Goal: Task Accomplishment & Management: Use online tool/utility

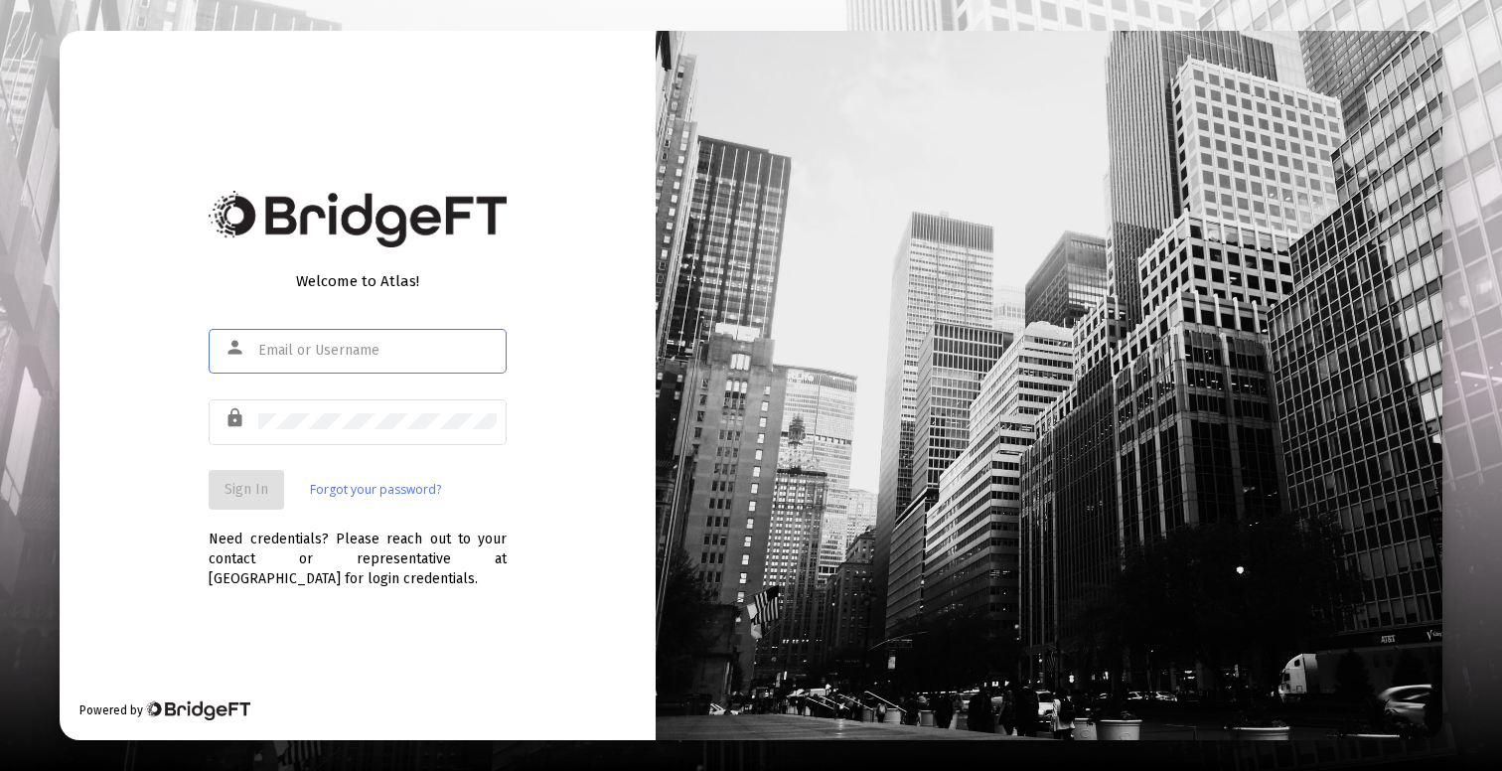
type input "[PERSON_NAME][EMAIL_ADDRESS][DOMAIN_NAME]"
click at [257, 489] on span "Sign In" at bounding box center [246, 489] width 44 height 17
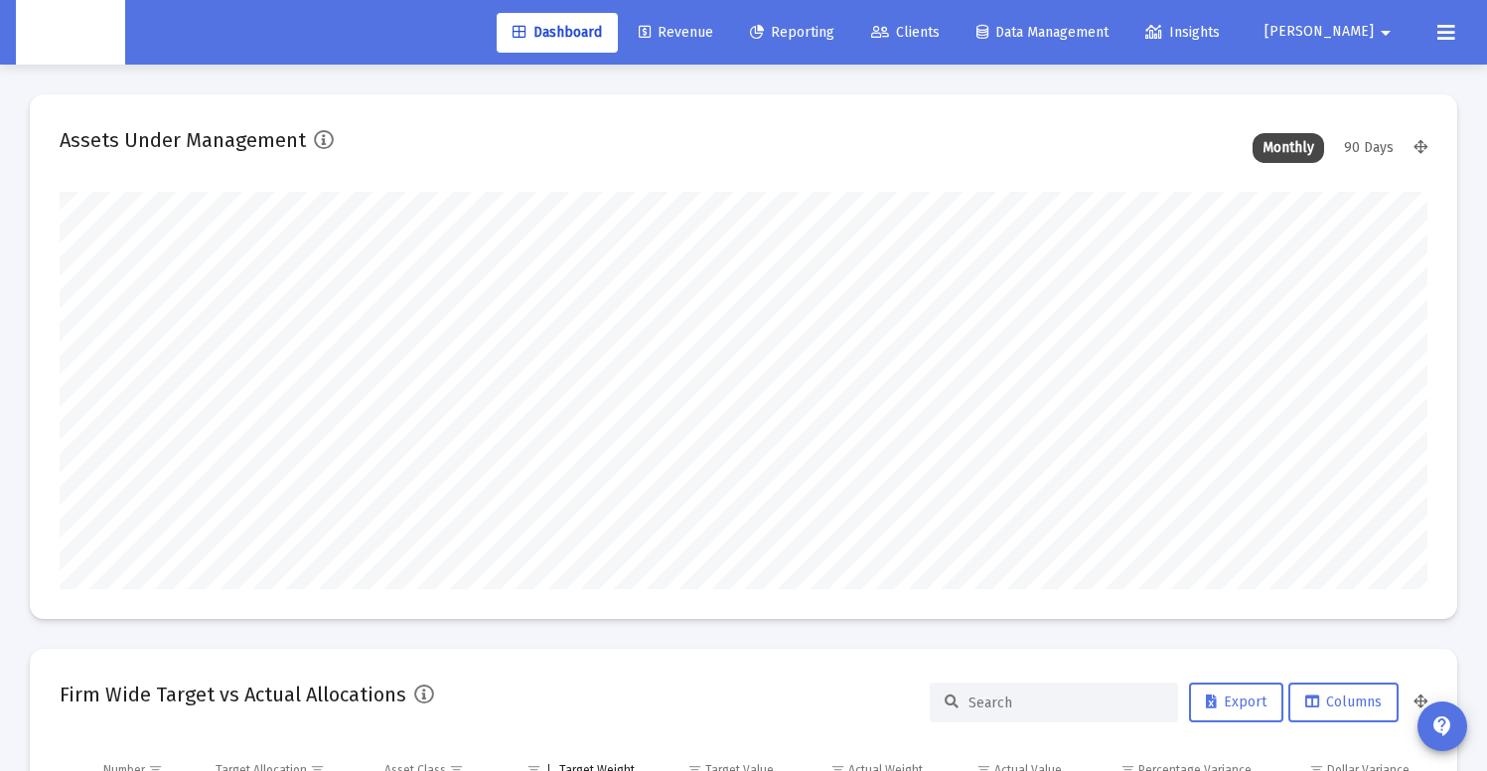
scroll to position [397, 736]
type input "[DATE]"
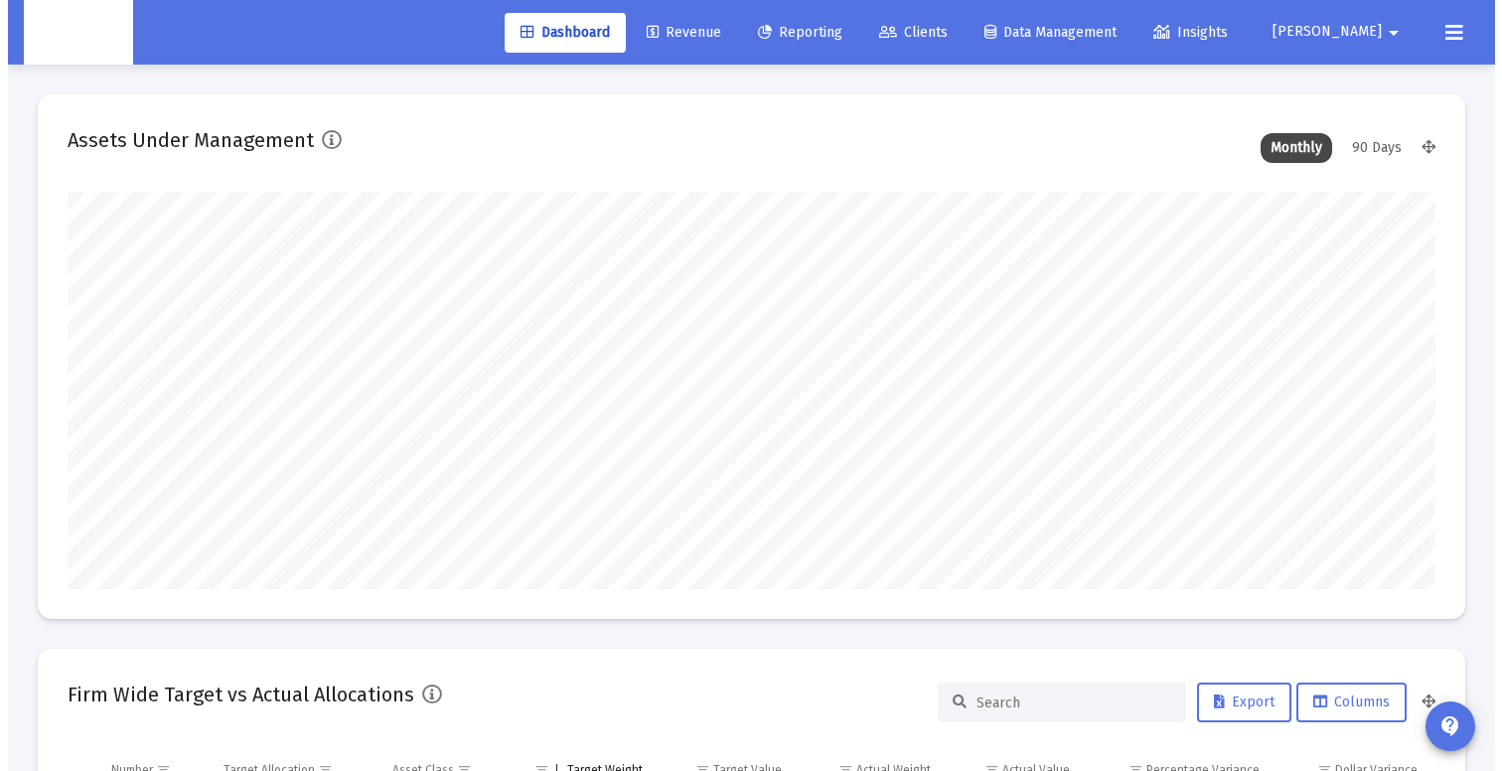
scroll to position [397, 639]
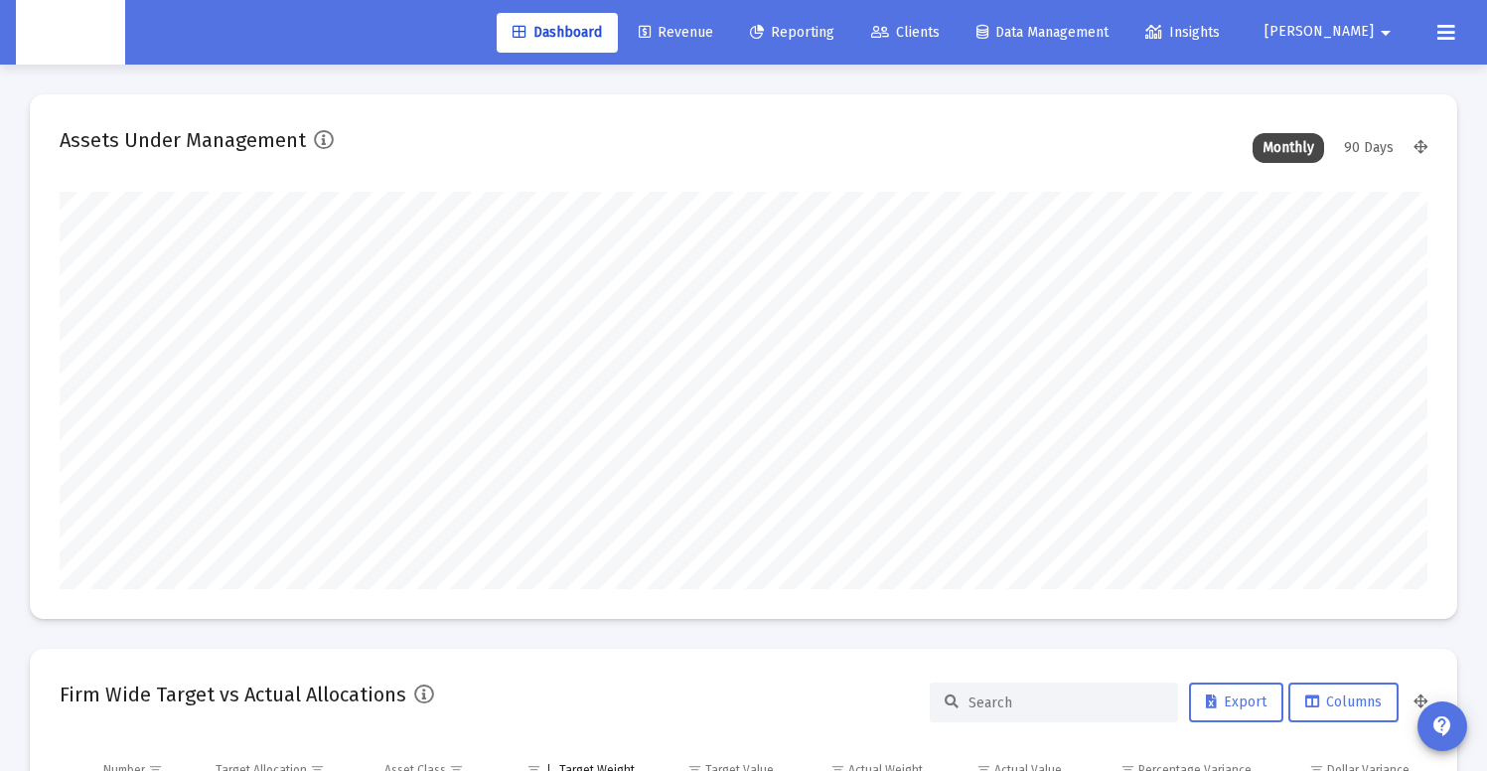
click at [834, 36] on span "Reporting" at bounding box center [792, 32] width 84 height 17
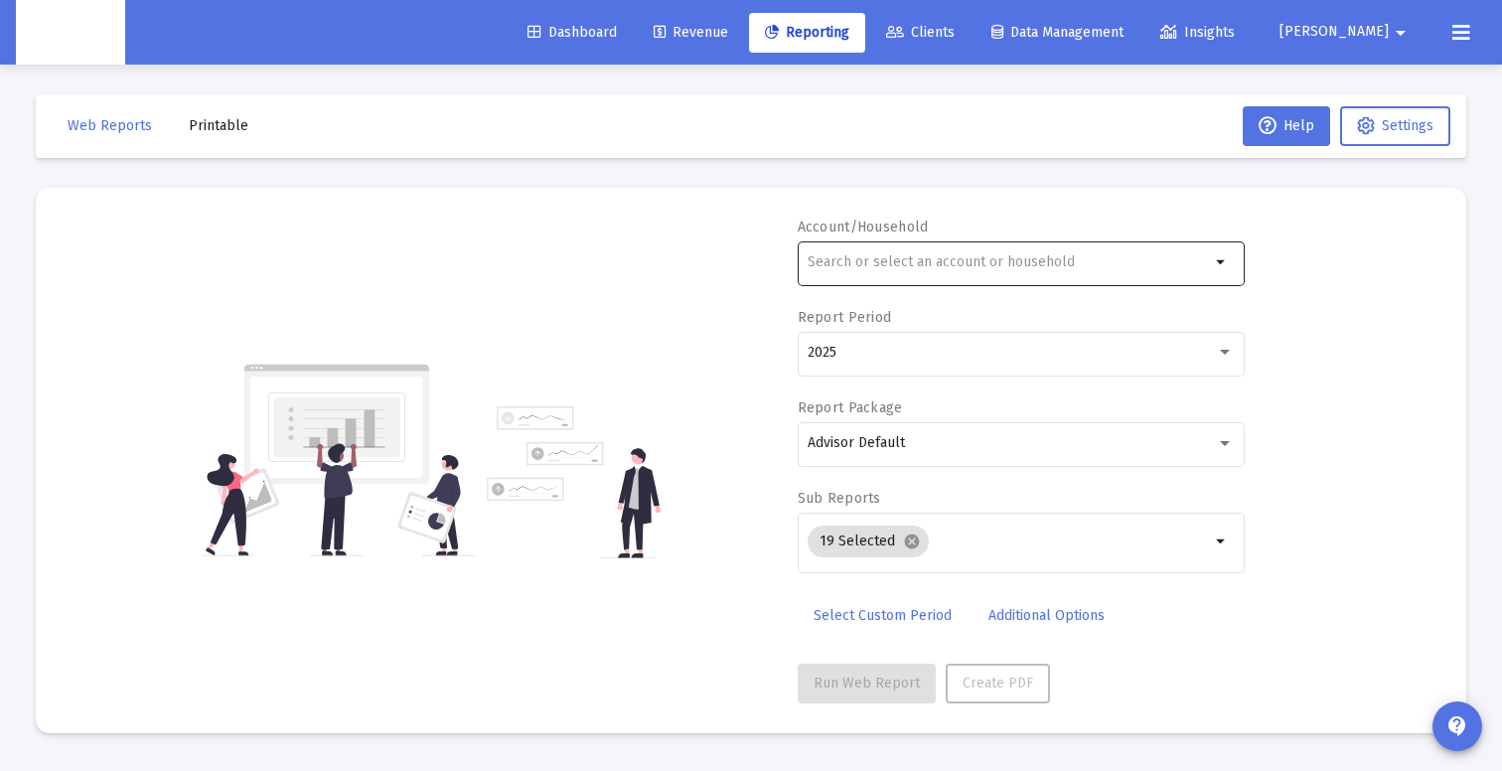
click at [931, 261] on input "text" at bounding box center [1008, 262] width 402 height 16
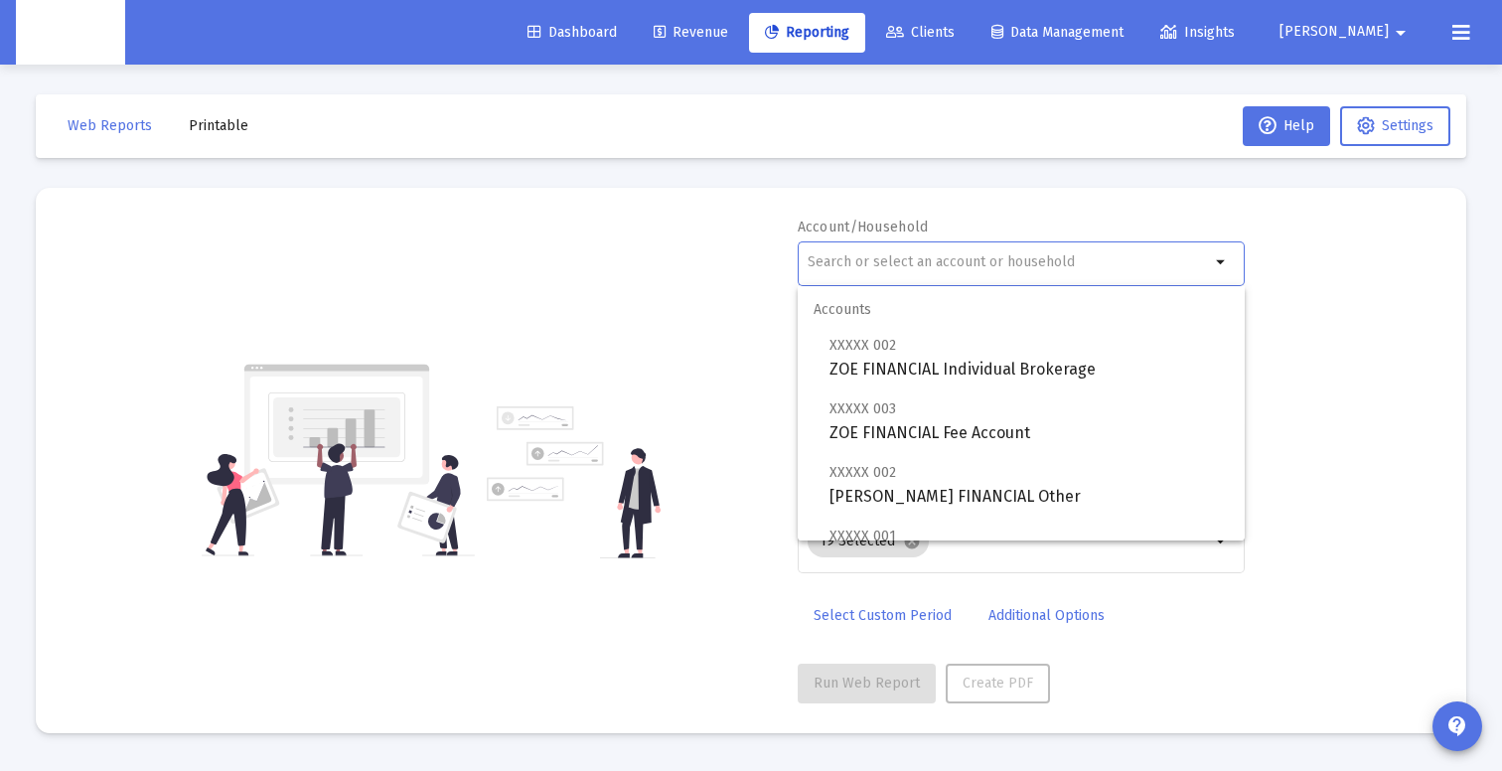
paste input "[PERSON_NAME]"
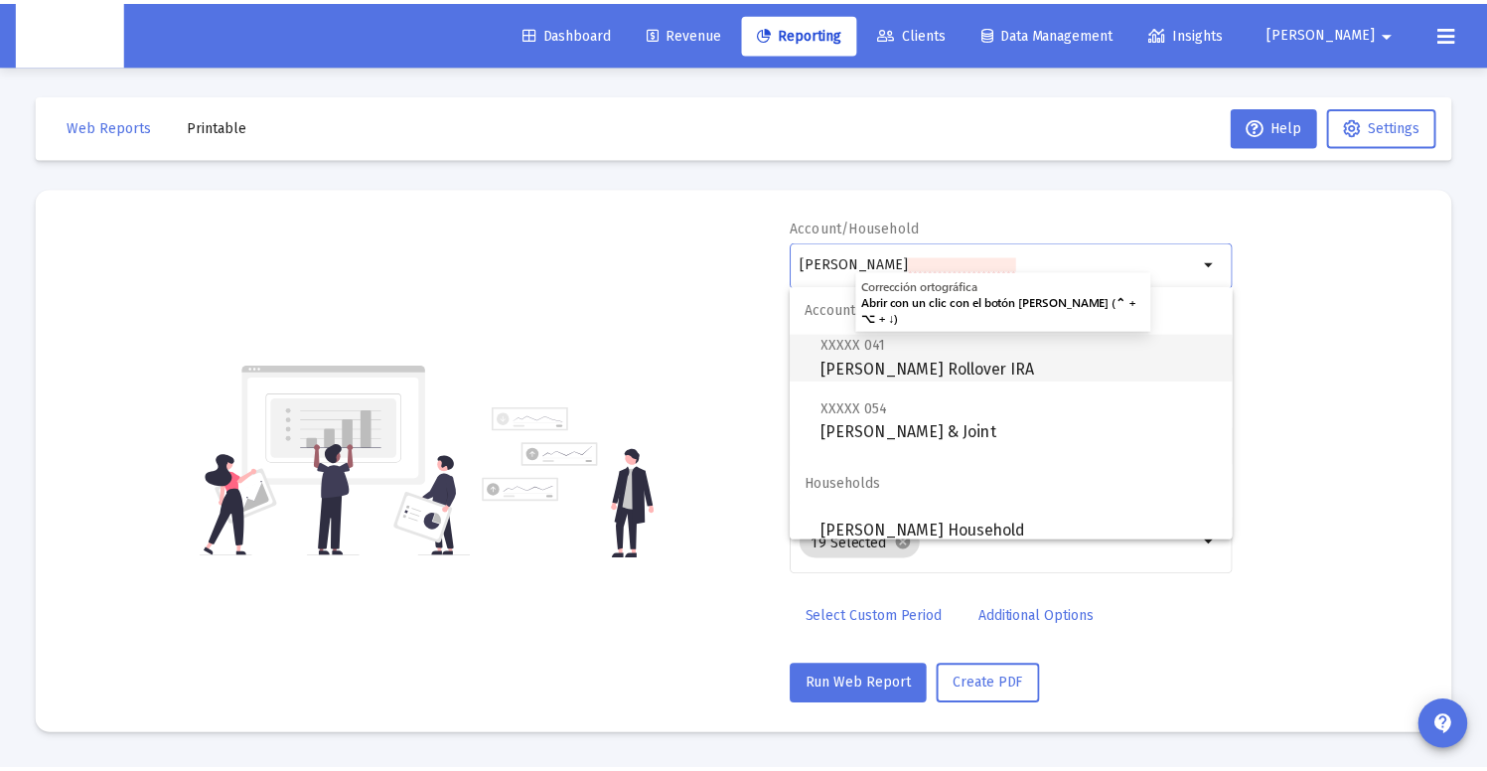
scroll to position [16, 0]
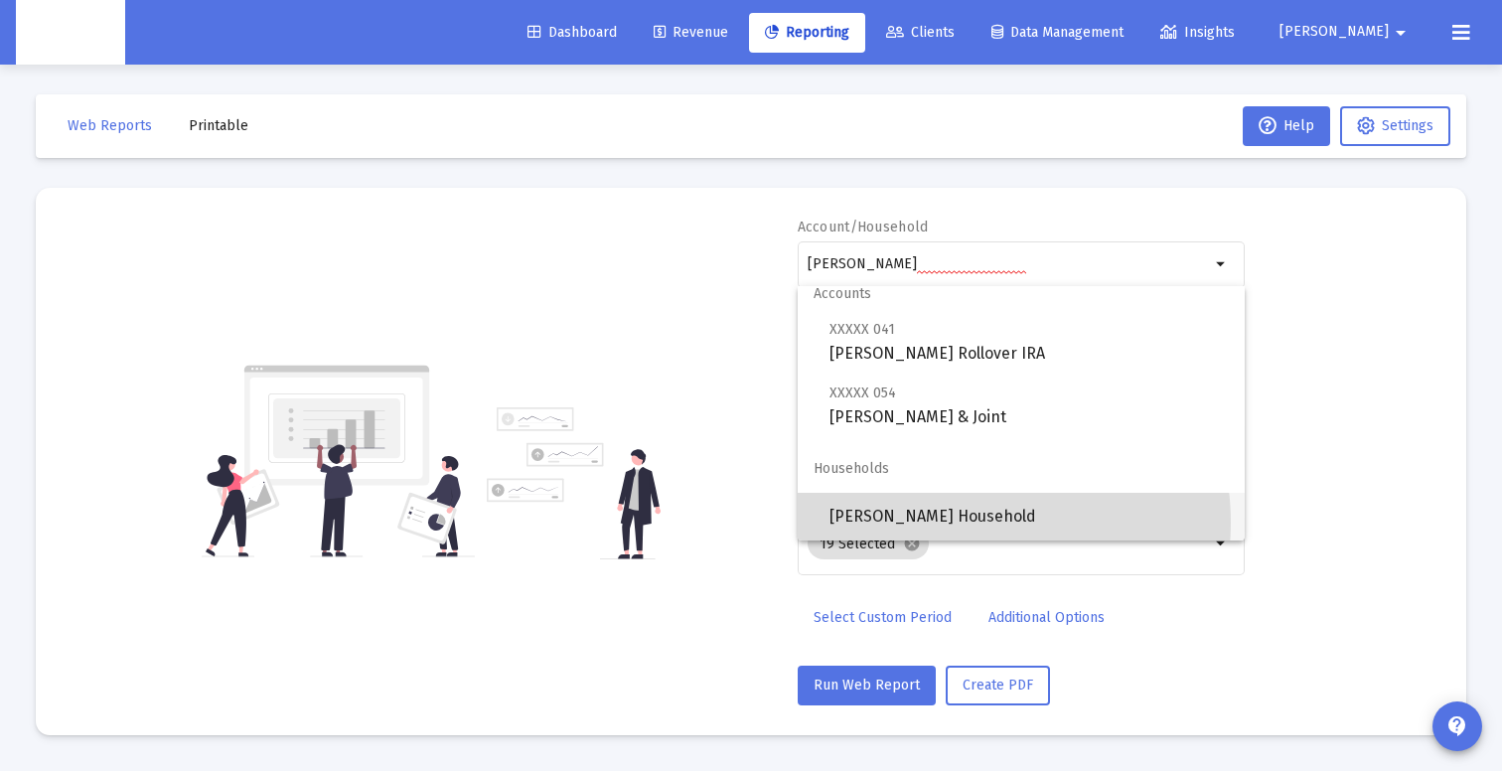
click at [958, 522] on span "[PERSON_NAME] Household" at bounding box center [1028, 517] width 399 height 48
type input "[PERSON_NAME] Household"
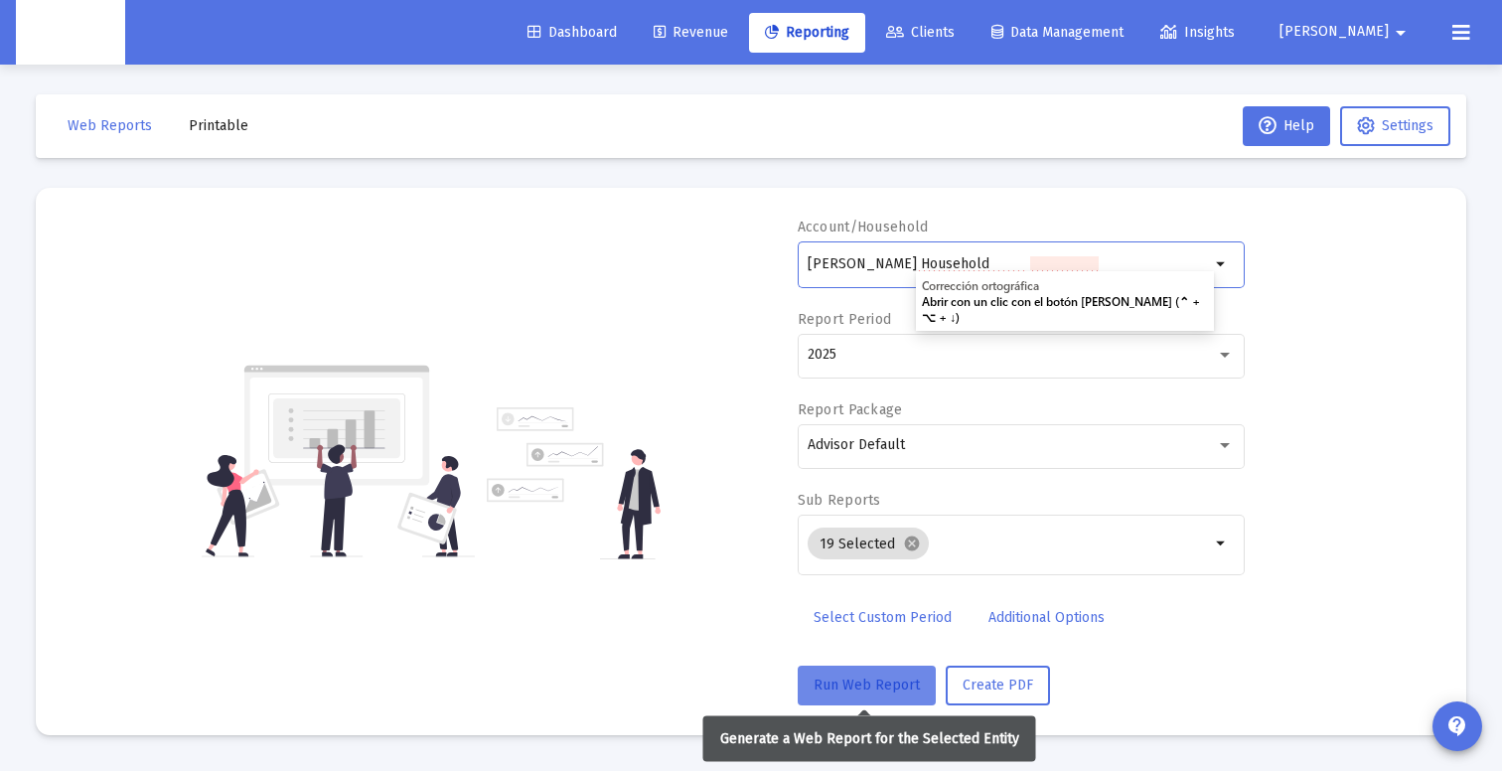
click at [865, 679] on span "Run Web Report" at bounding box center [866, 684] width 106 height 17
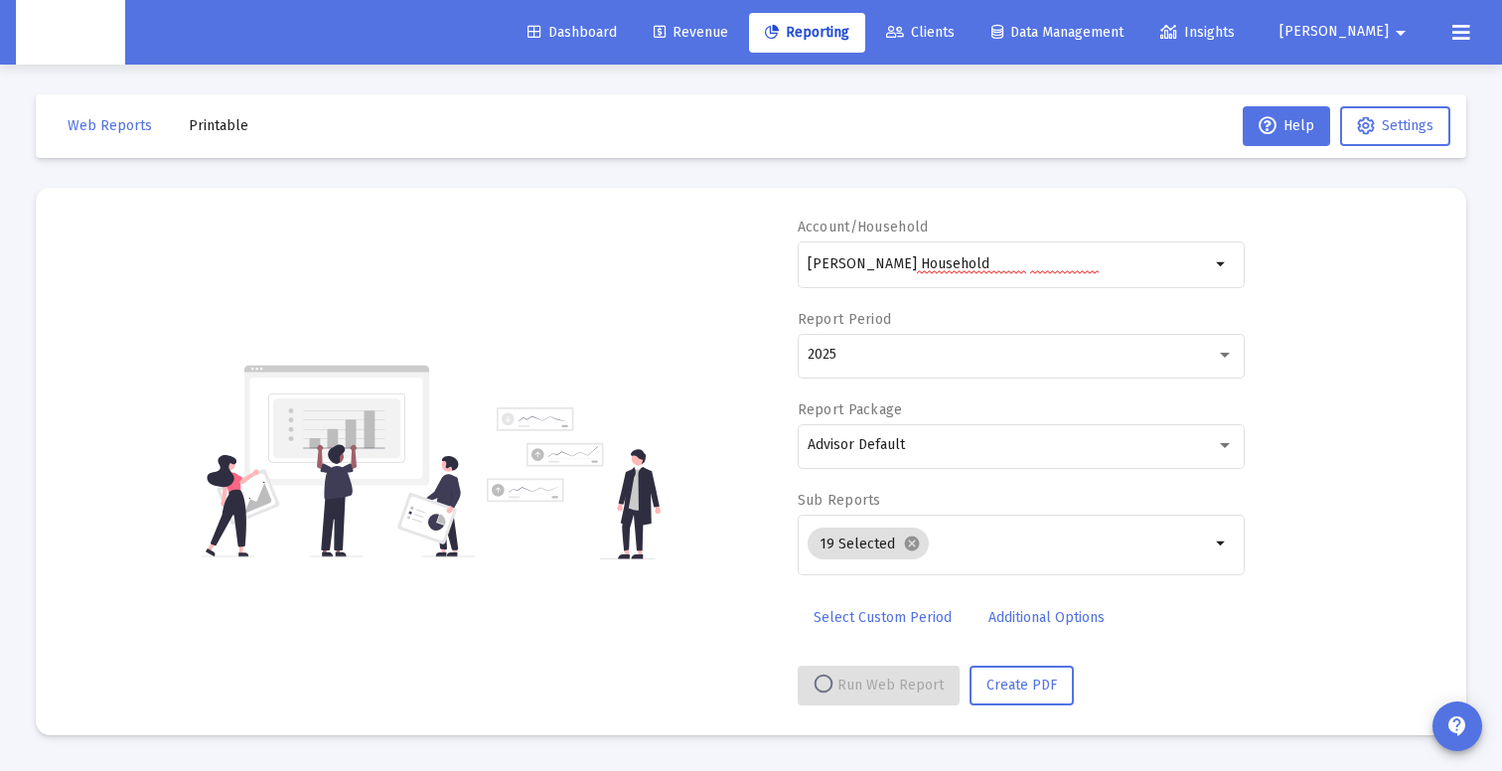
select select "View all"
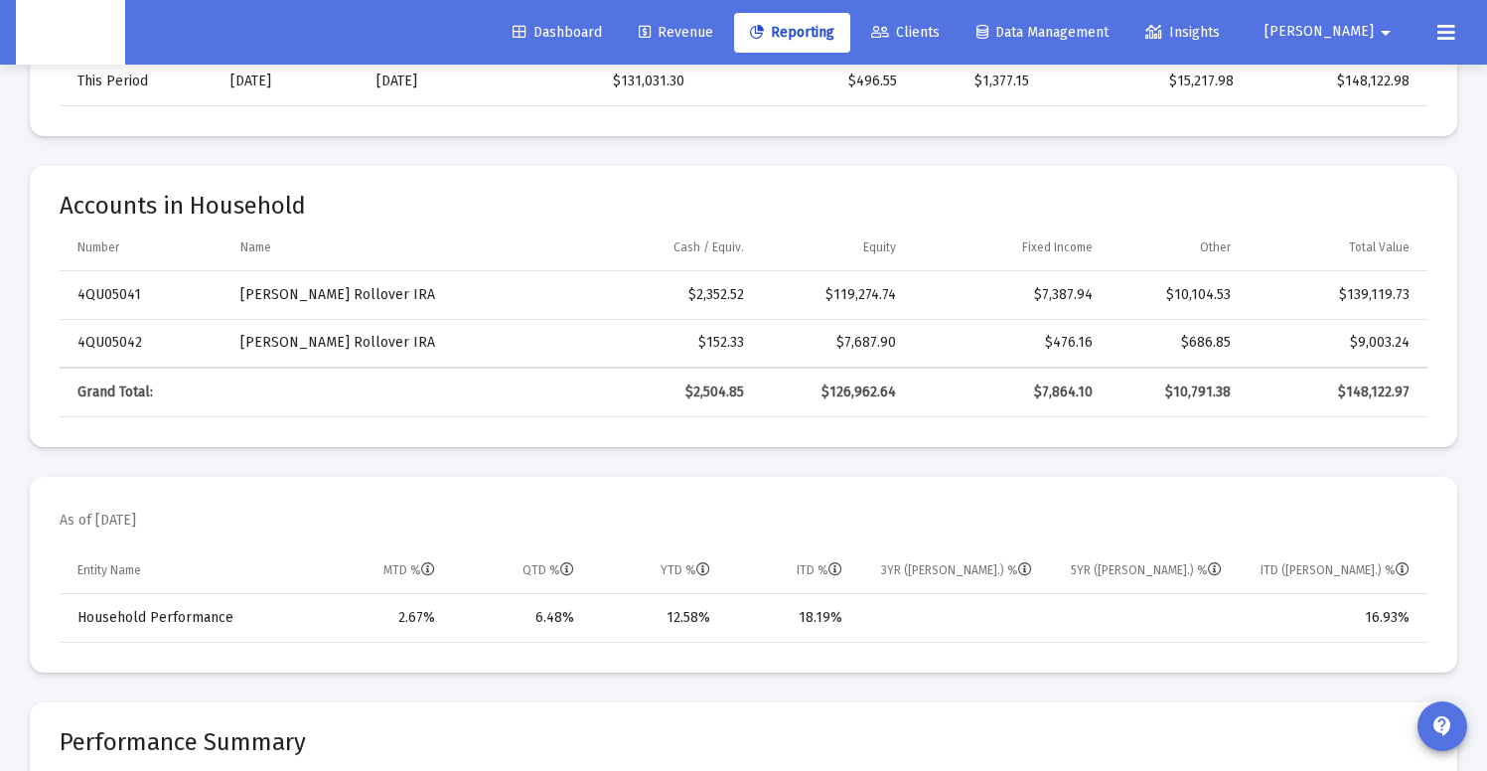
scroll to position [0, 0]
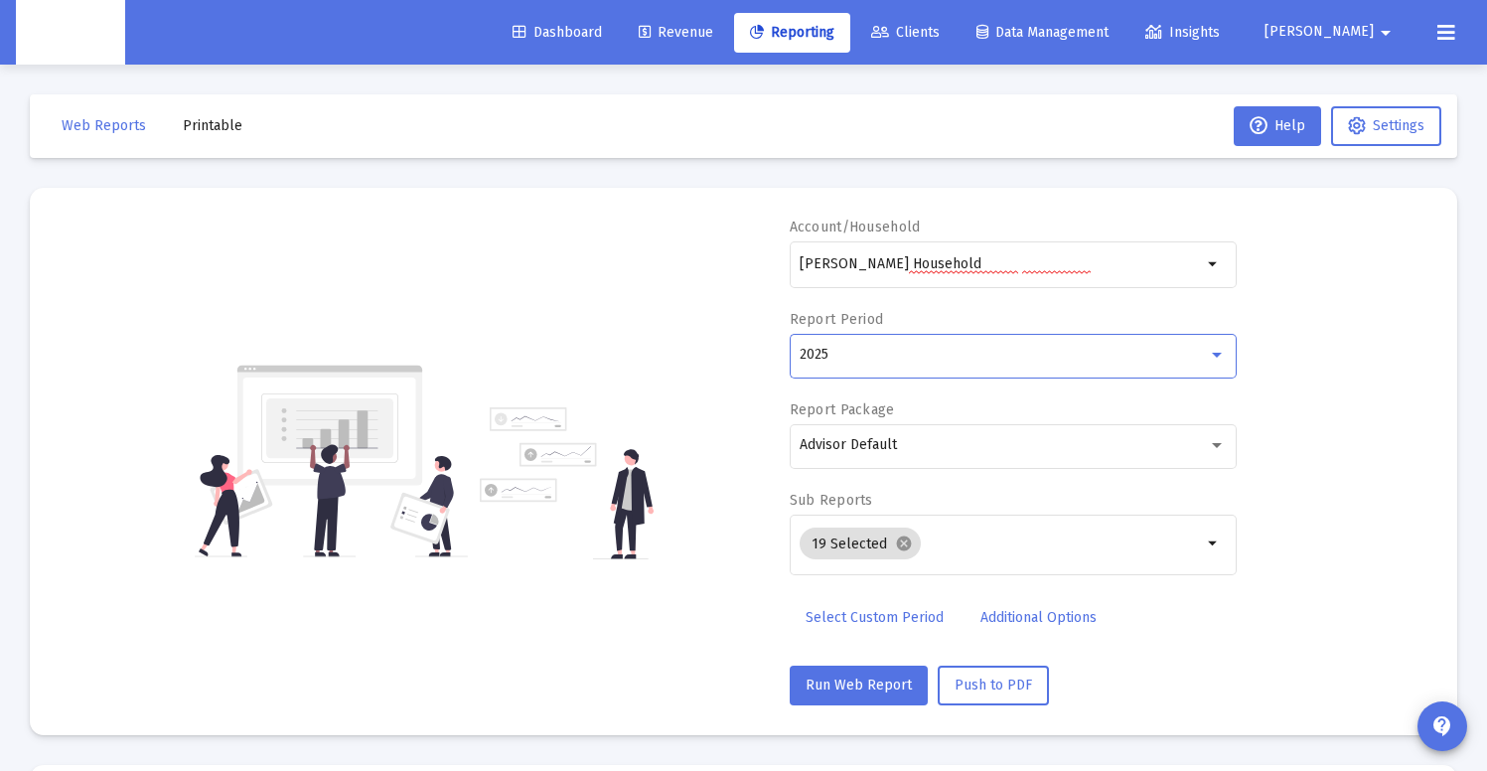
click at [895, 355] on div "2025" at bounding box center [1004, 355] width 408 height 16
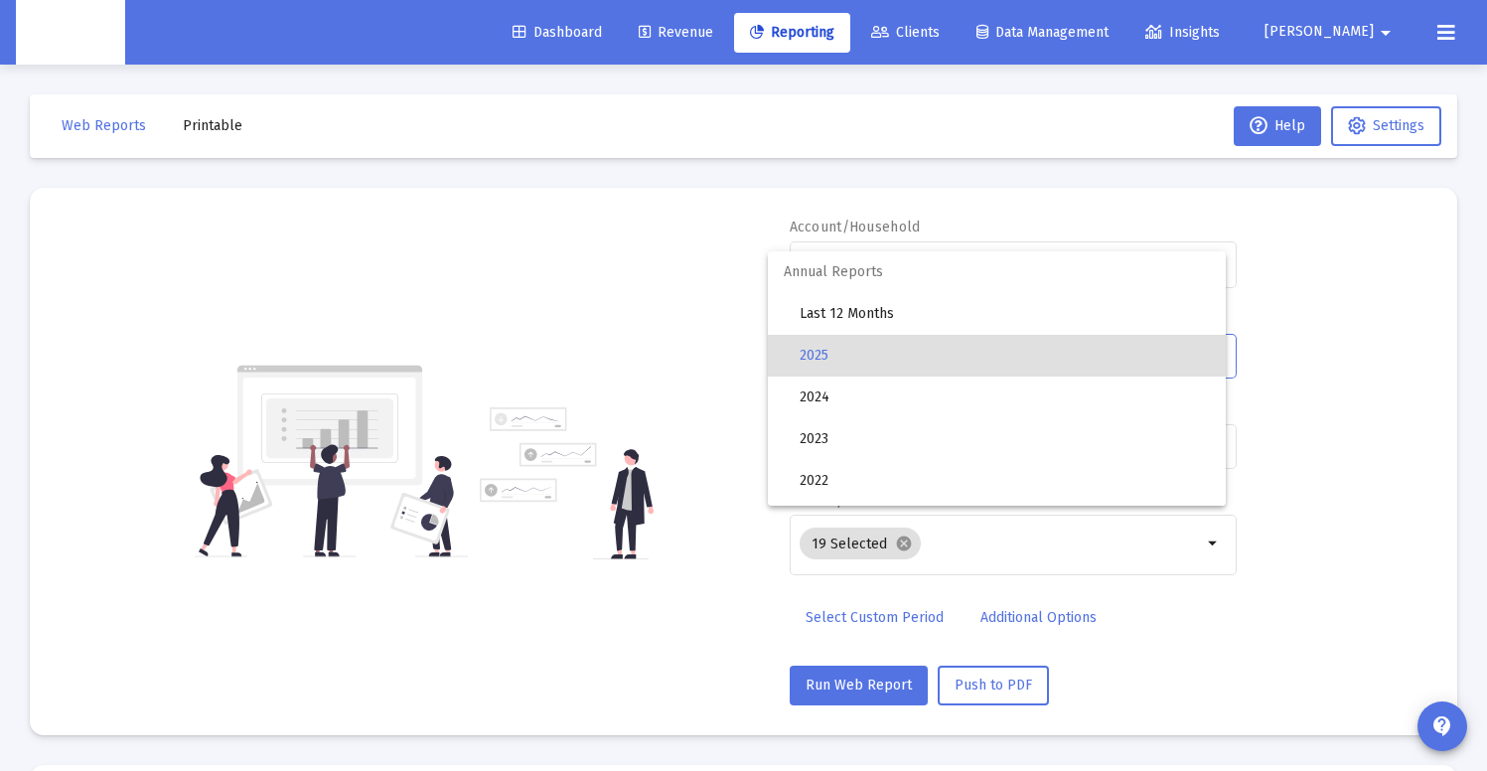
click at [690, 208] on div at bounding box center [743, 385] width 1487 height 771
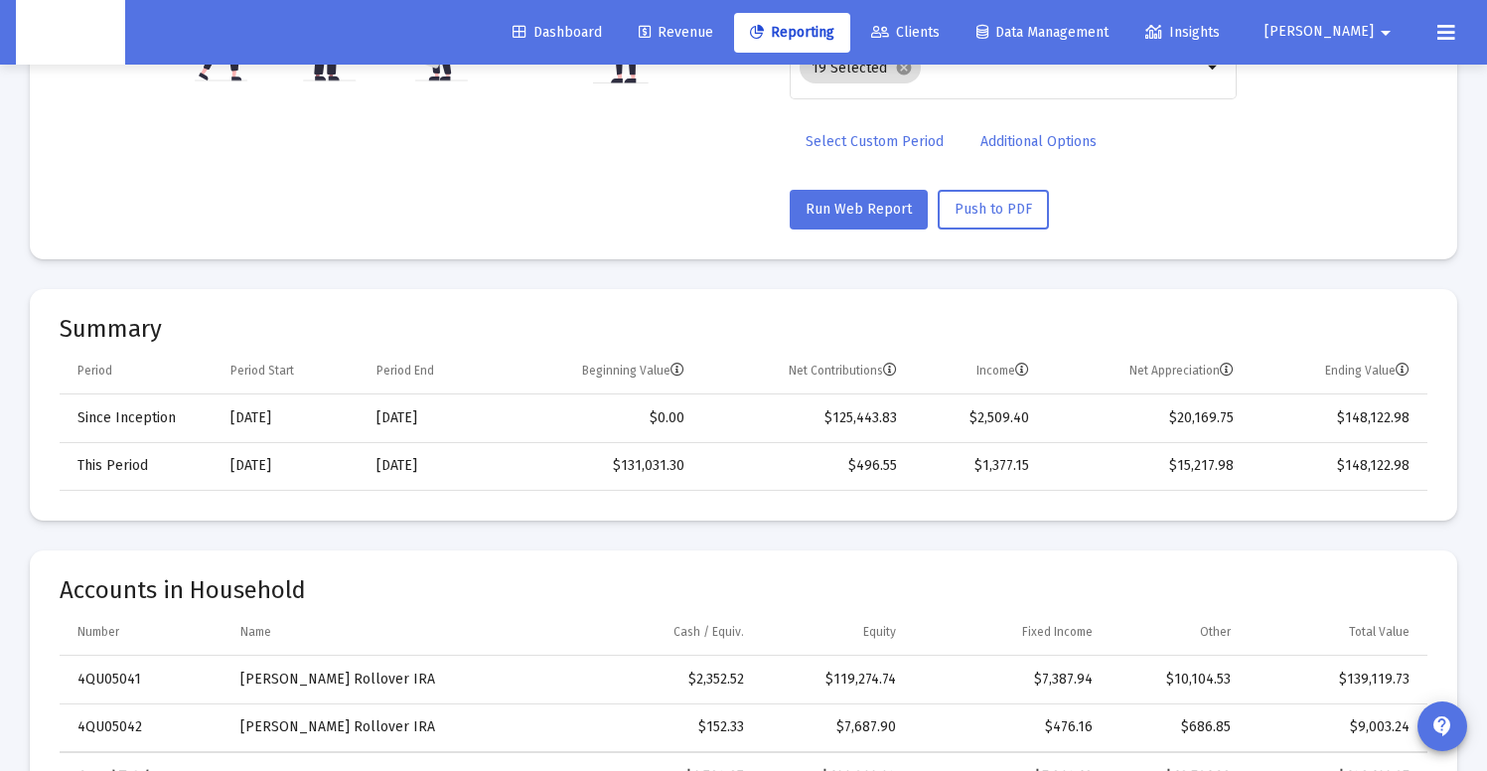
scroll to position [477, 0]
click at [841, 419] on td "$125,443.83" at bounding box center [804, 417] width 213 height 48
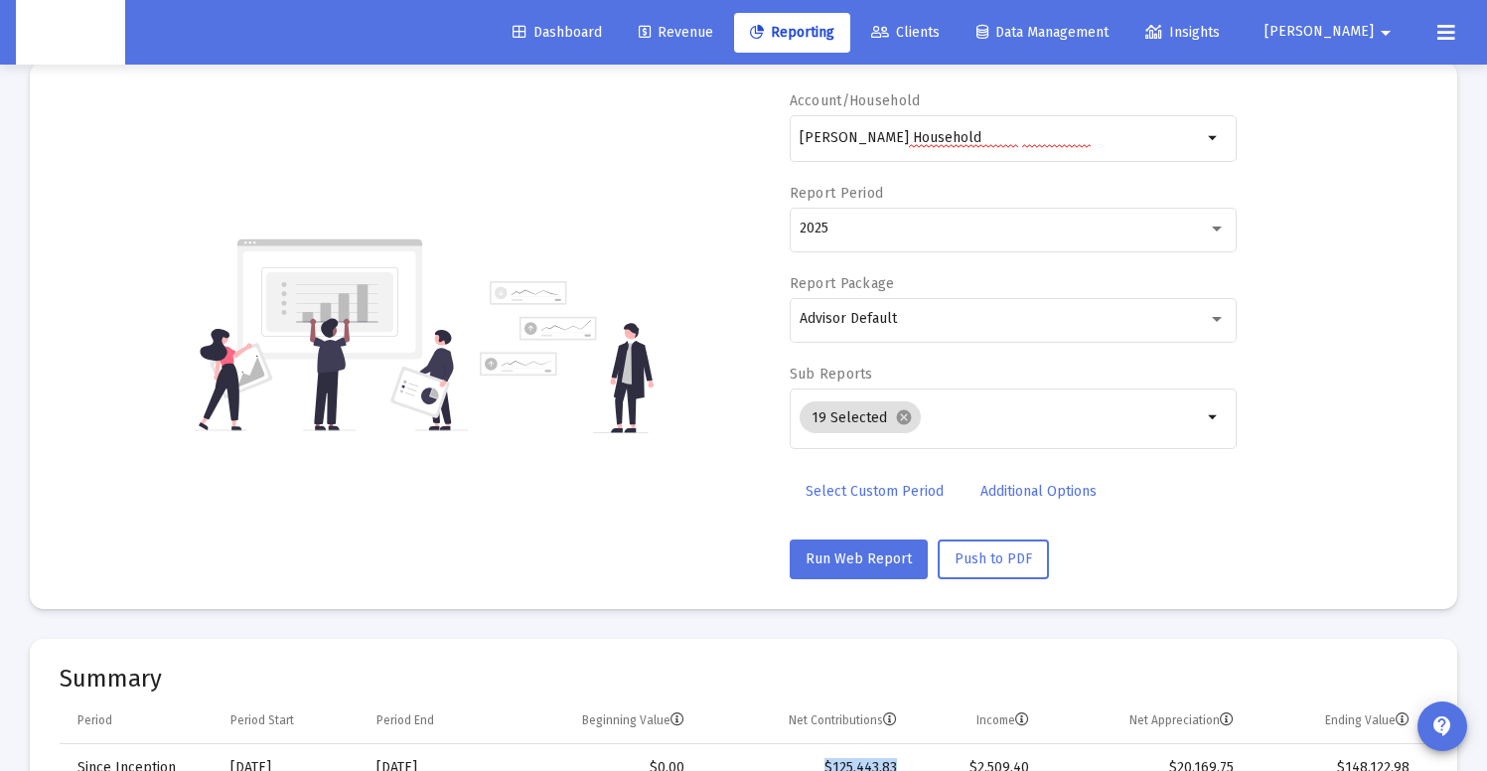
scroll to position [0, 0]
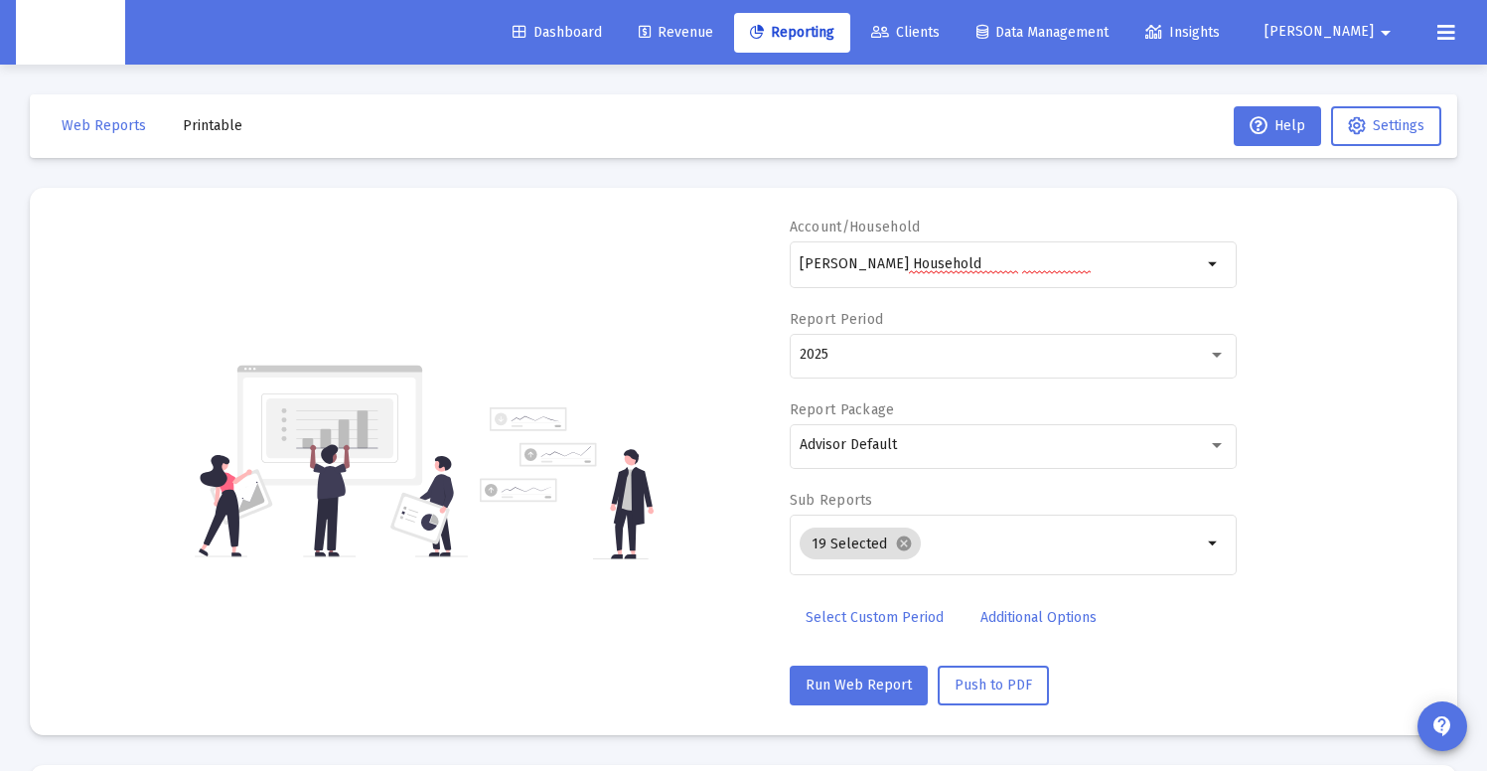
click at [900, 619] on span "Select Custom Period" at bounding box center [875, 617] width 138 height 17
click at [896, 351] on input at bounding box center [889, 355] width 179 height 16
click at [995, 358] on icon "Open calendar" at bounding box center [992, 354] width 21 height 21
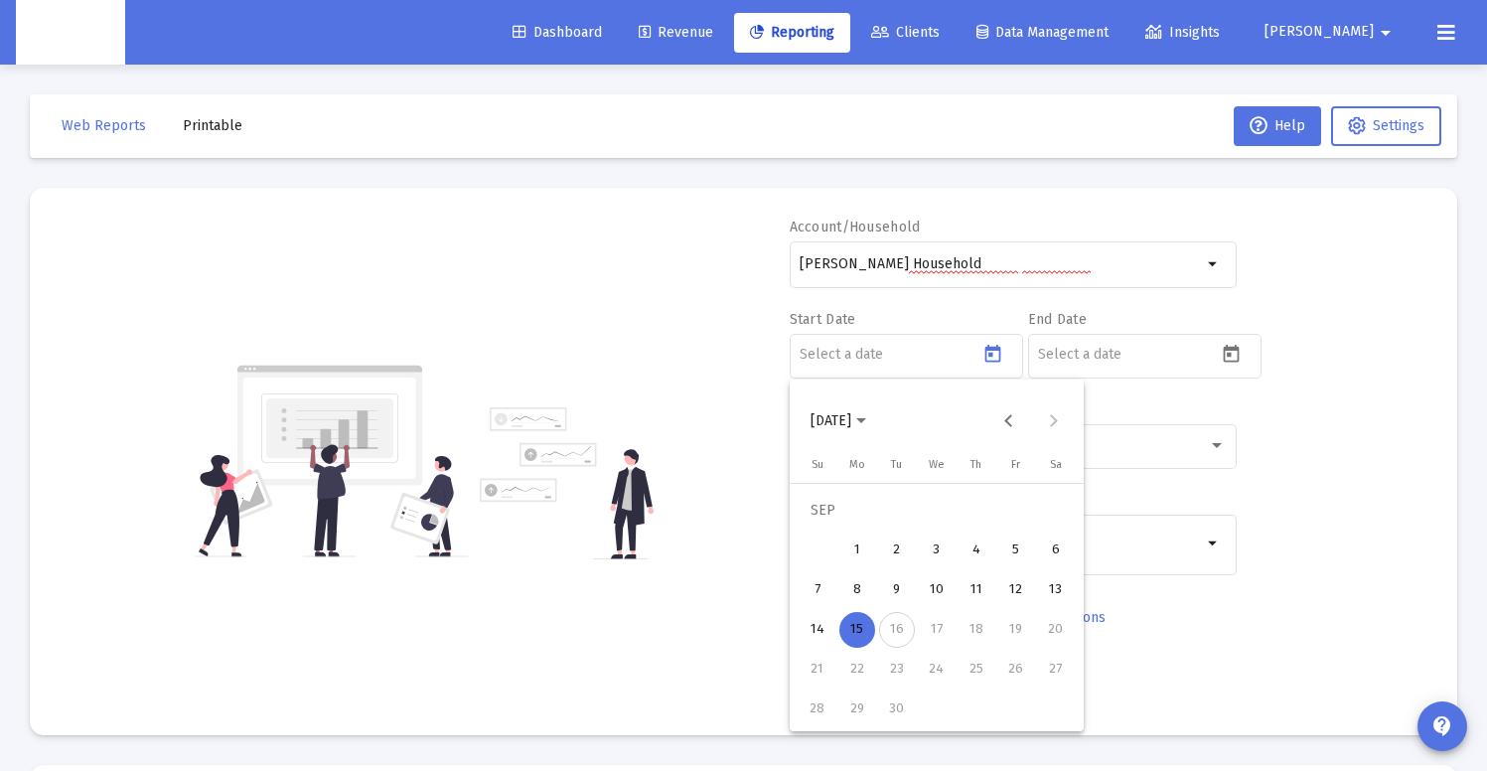
click at [866, 424] on span "[DATE]" at bounding box center [838, 420] width 56 height 17
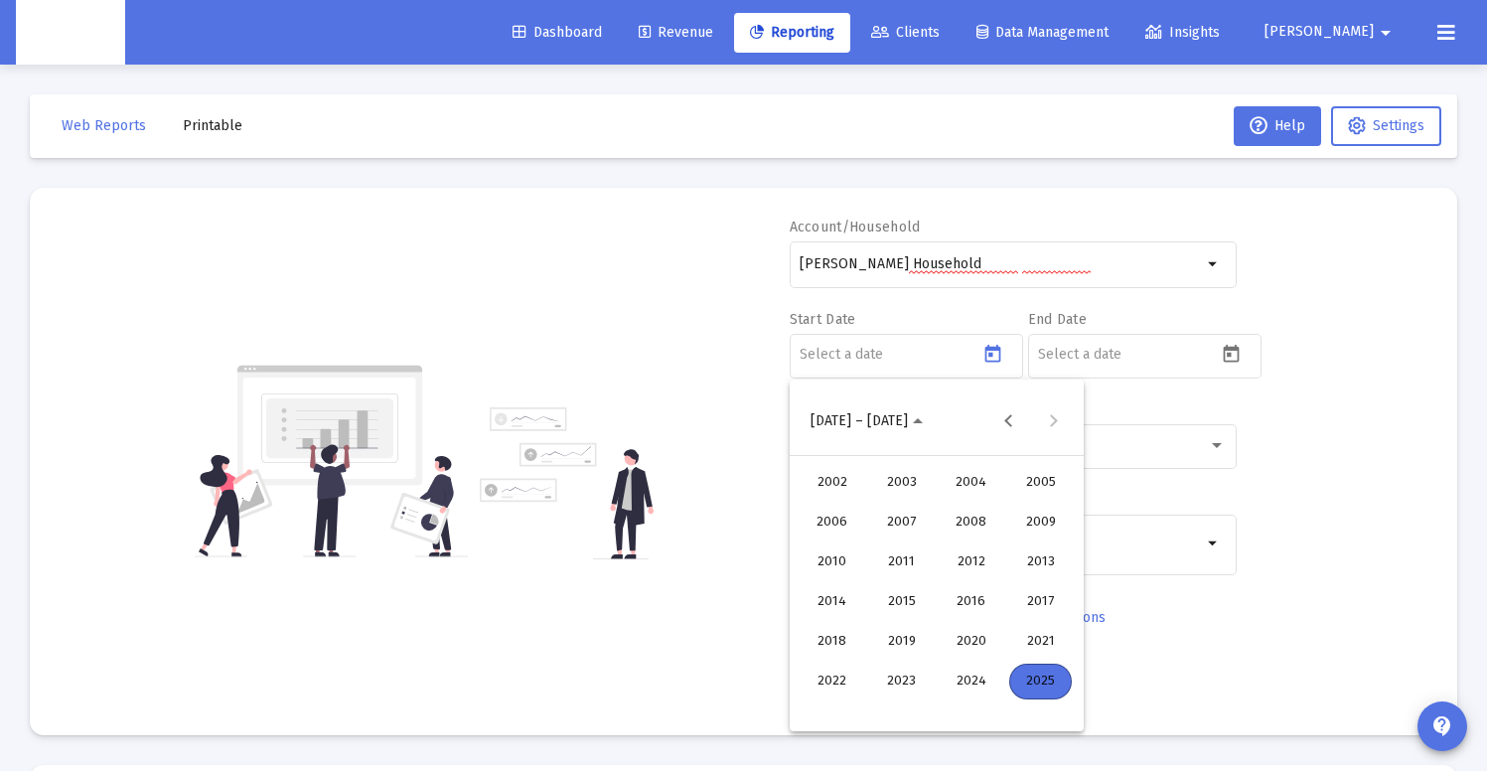
scroll to position [121, 0]
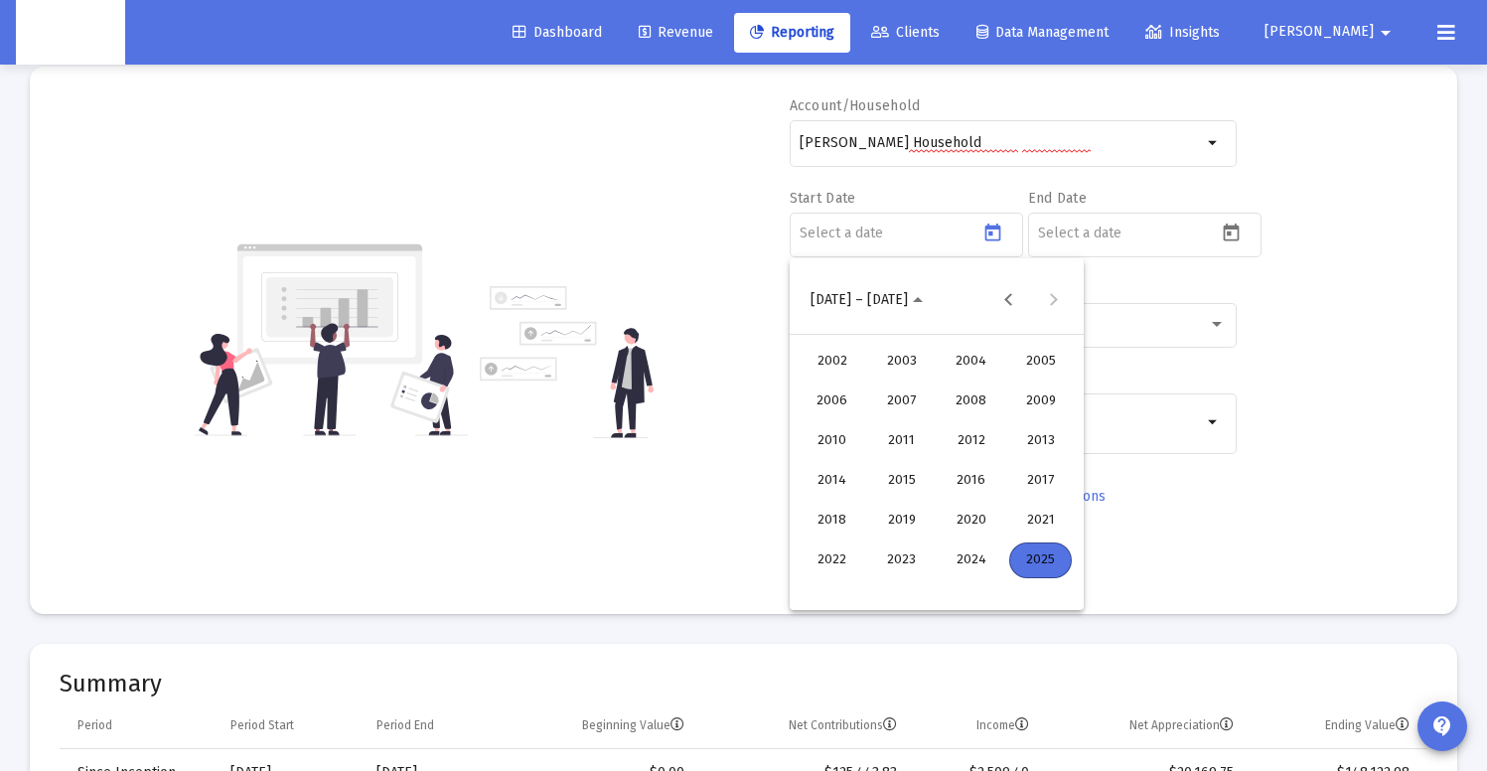
click at [1042, 568] on div "2025" at bounding box center [1040, 560] width 63 height 36
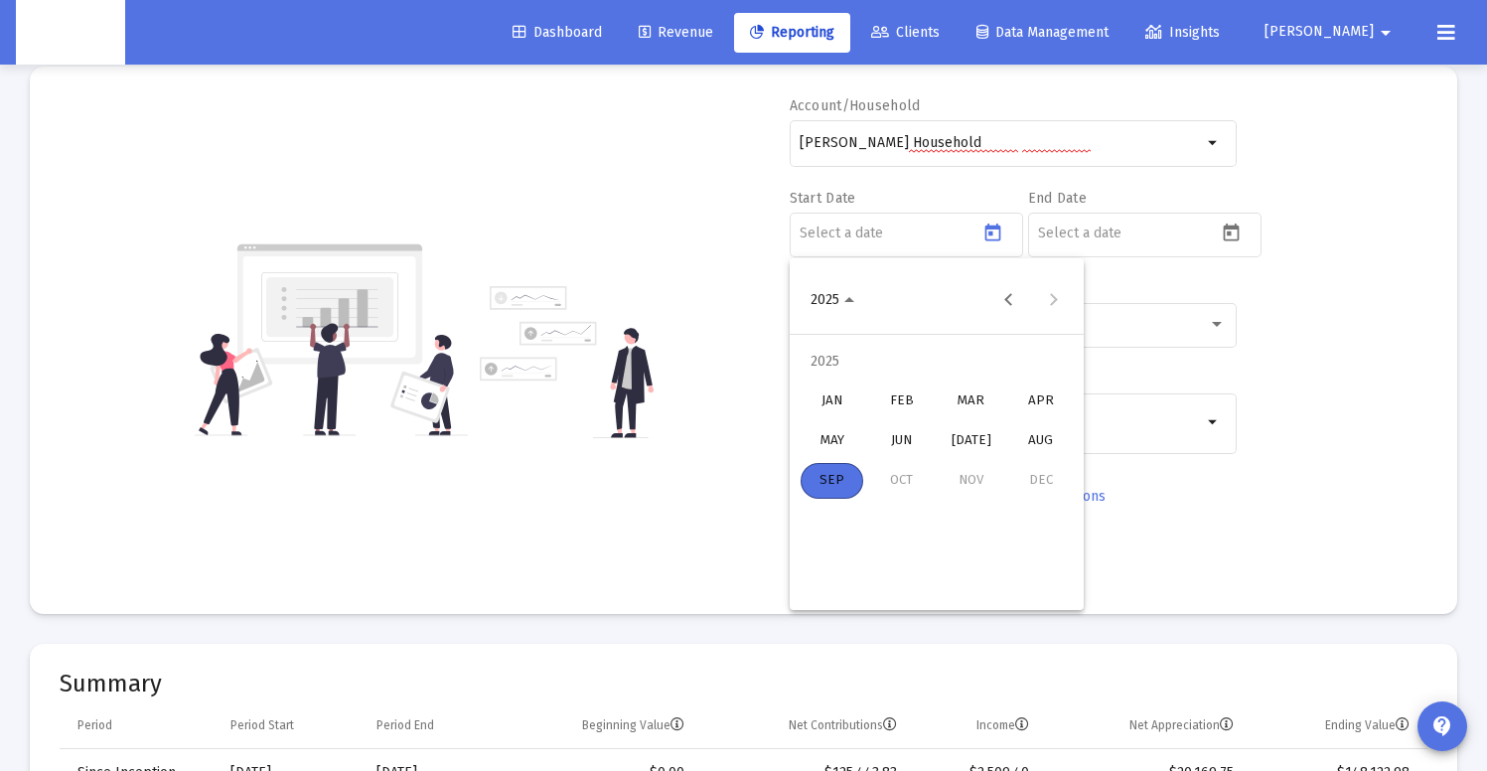
click at [962, 434] on div "[DATE]" at bounding box center [971, 441] width 63 height 36
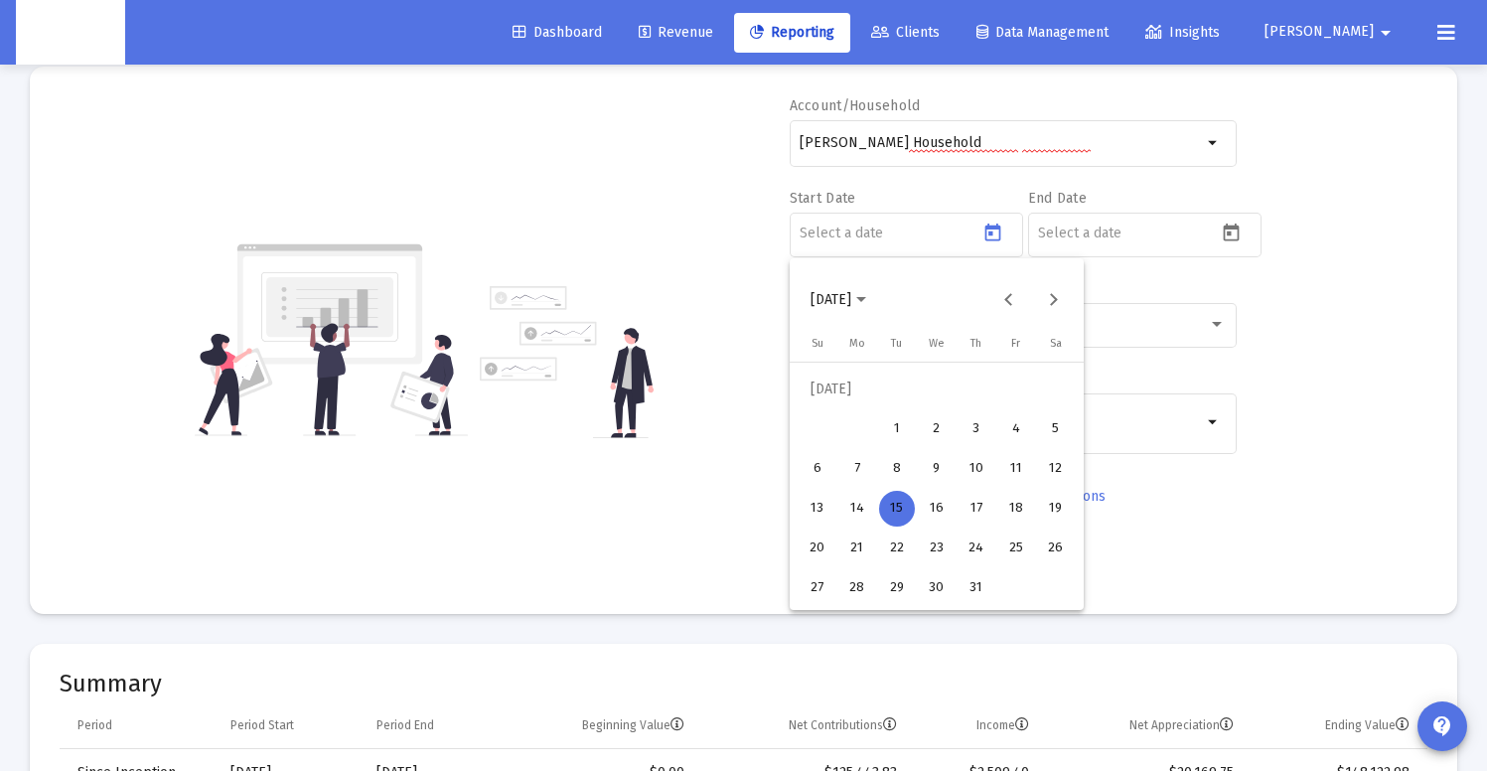
click at [970, 550] on div "24" at bounding box center [976, 548] width 36 height 36
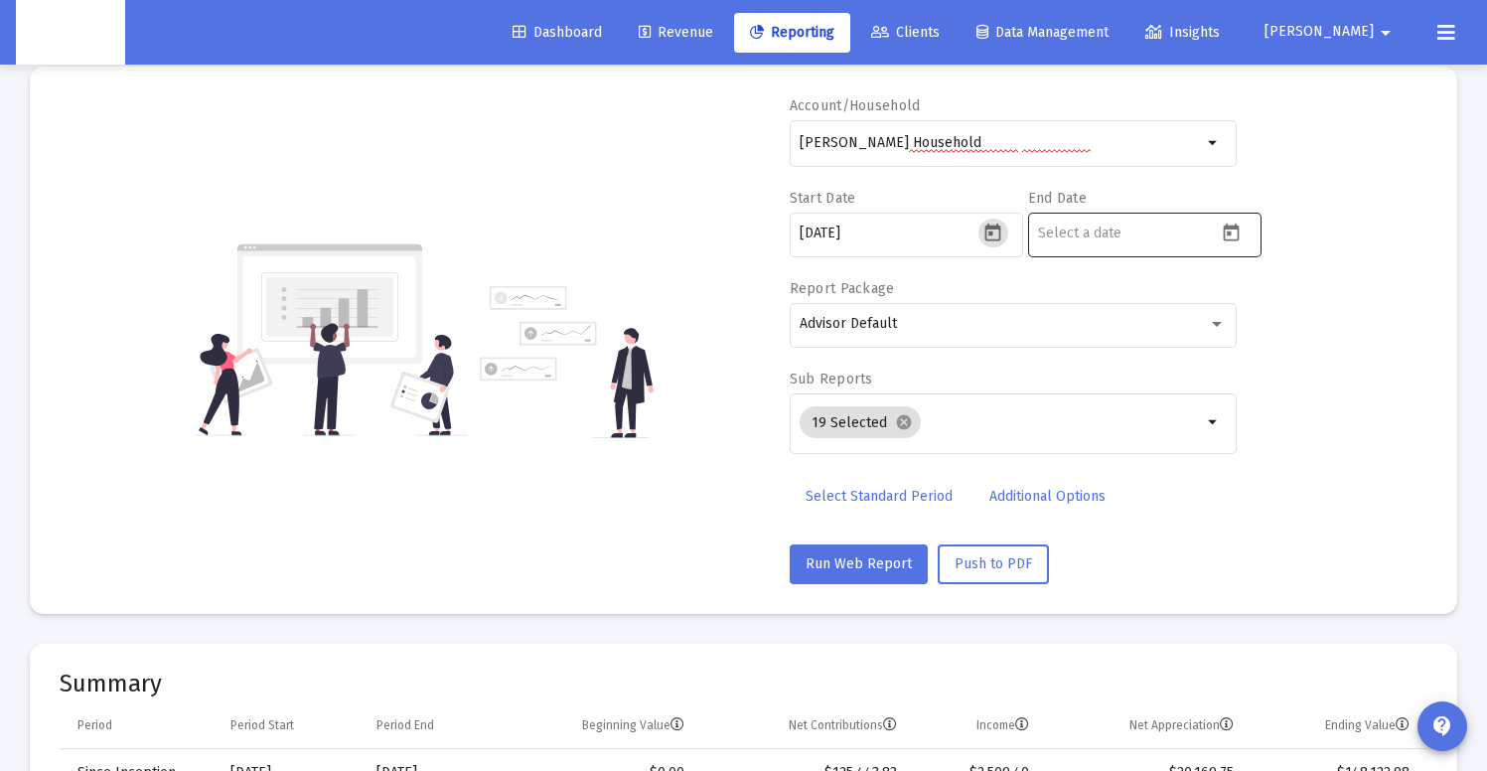
click at [1104, 239] on input at bounding box center [1127, 233] width 179 height 16
click at [905, 231] on input "[DATE]" at bounding box center [889, 233] width 179 height 16
click at [991, 231] on icon "Open calendar" at bounding box center [993, 232] width 16 height 18
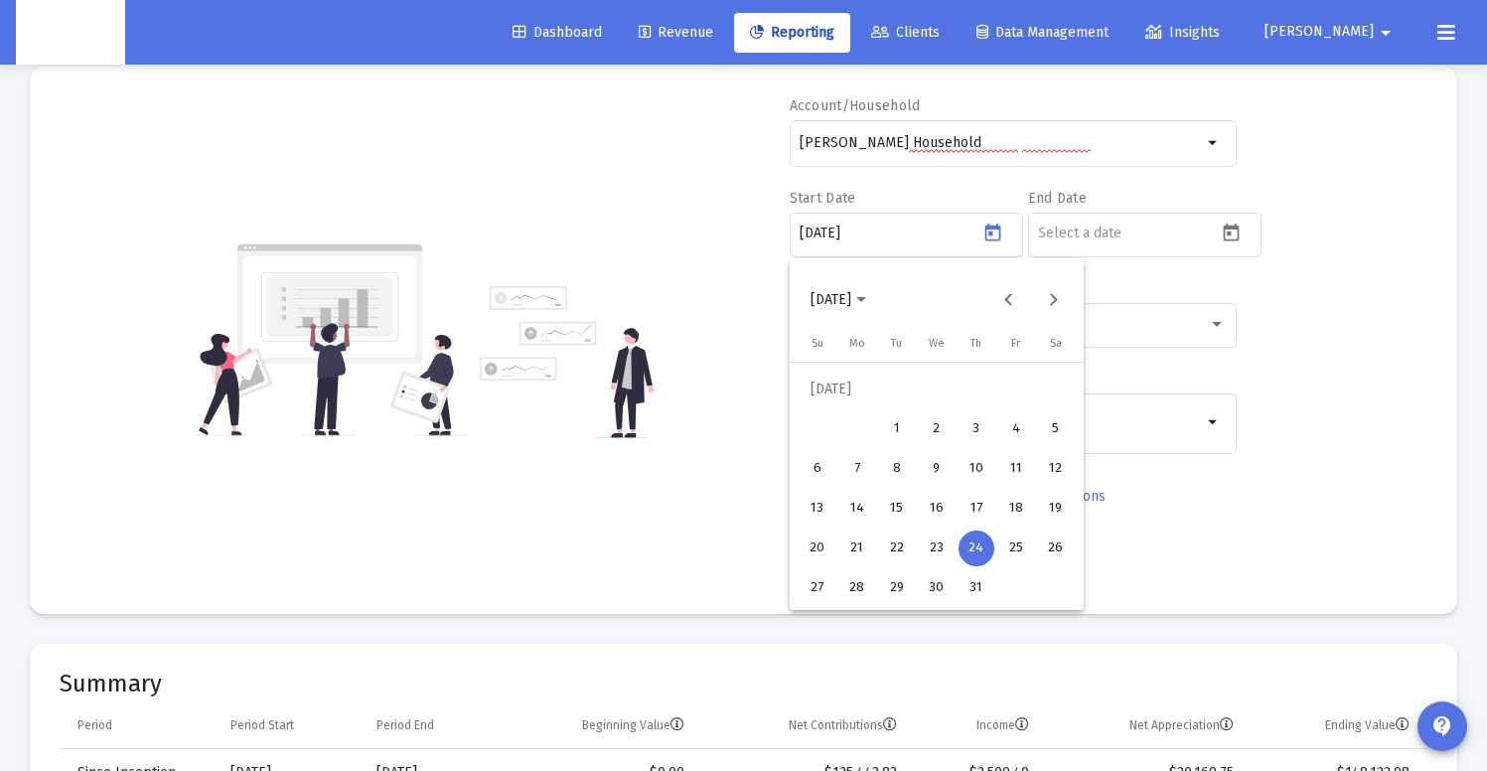
click at [933, 555] on div "23" at bounding box center [937, 548] width 36 height 36
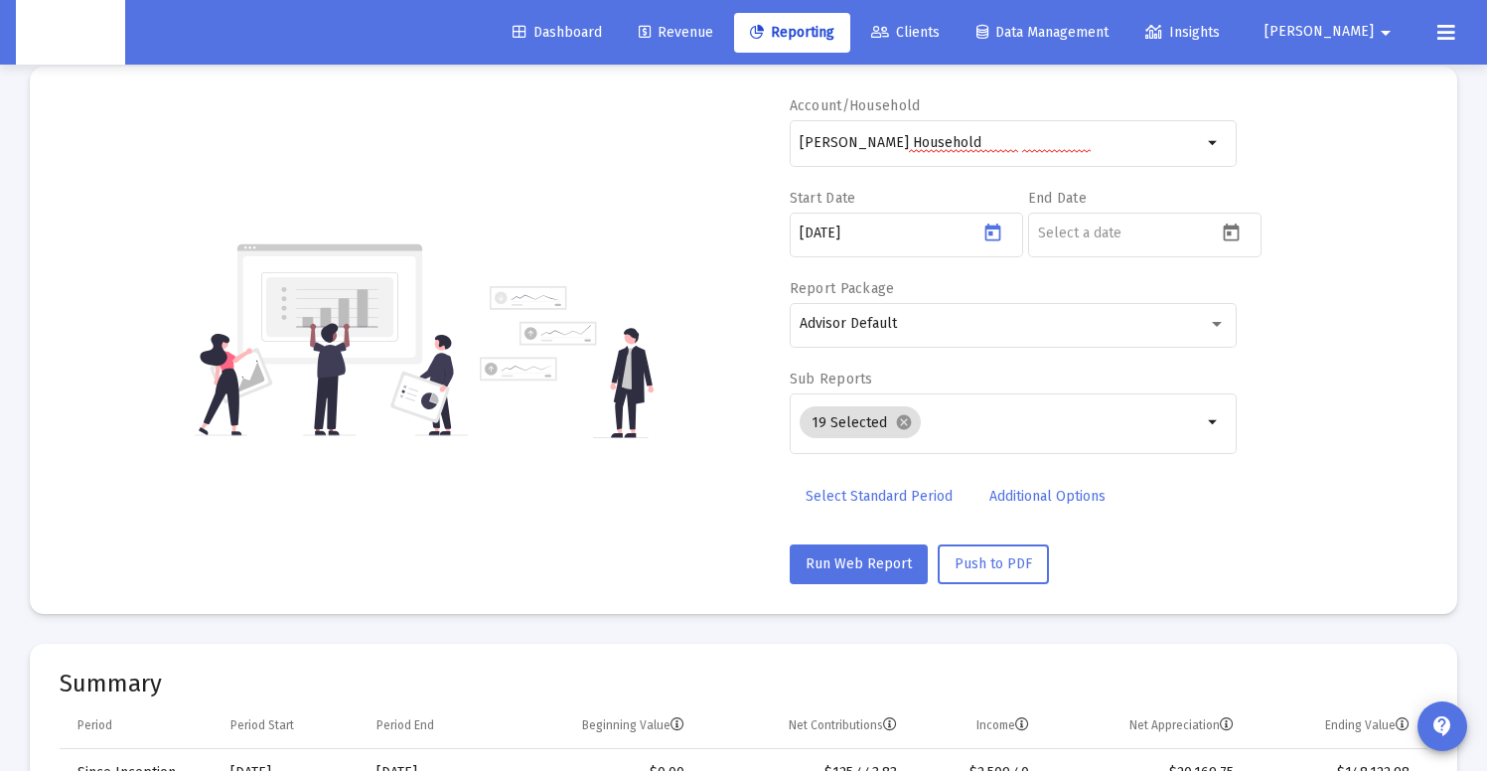
type input "[DATE]"
click at [1093, 230] on input at bounding box center [1127, 233] width 179 height 16
click at [1235, 234] on icon "Open calendar" at bounding box center [1231, 232] width 21 height 21
click at [918, 235] on div at bounding box center [743, 385] width 1487 height 771
click at [918, 235] on input "[DATE]" at bounding box center [889, 233] width 179 height 16
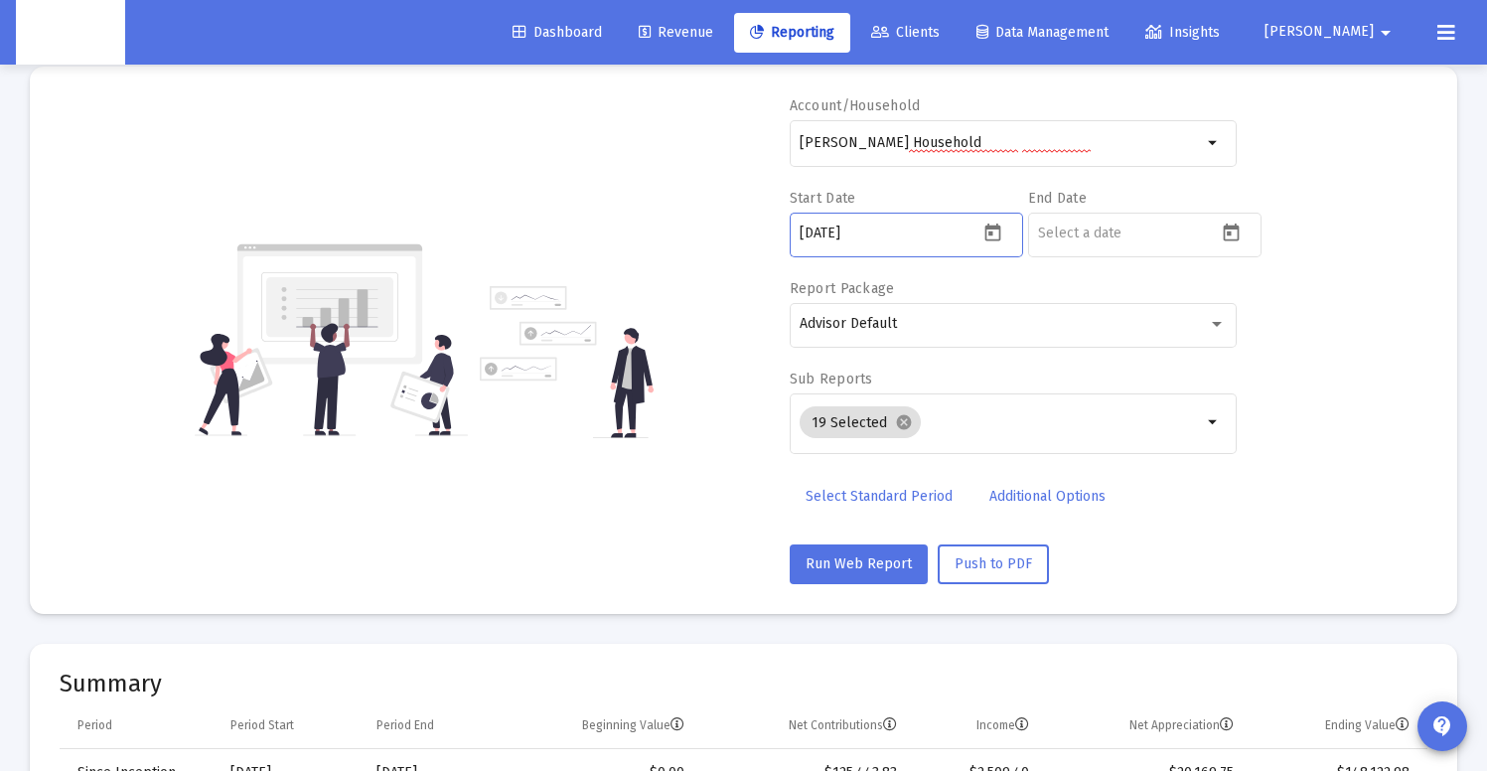
click at [918, 235] on input "[DATE]" at bounding box center [889, 233] width 179 height 16
click at [1084, 232] on input at bounding box center [1127, 233] width 179 height 16
paste input "[DATE]"
type input "[DATE]"
click at [864, 564] on span "Run Web Report" at bounding box center [859, 563] width 106 height 17
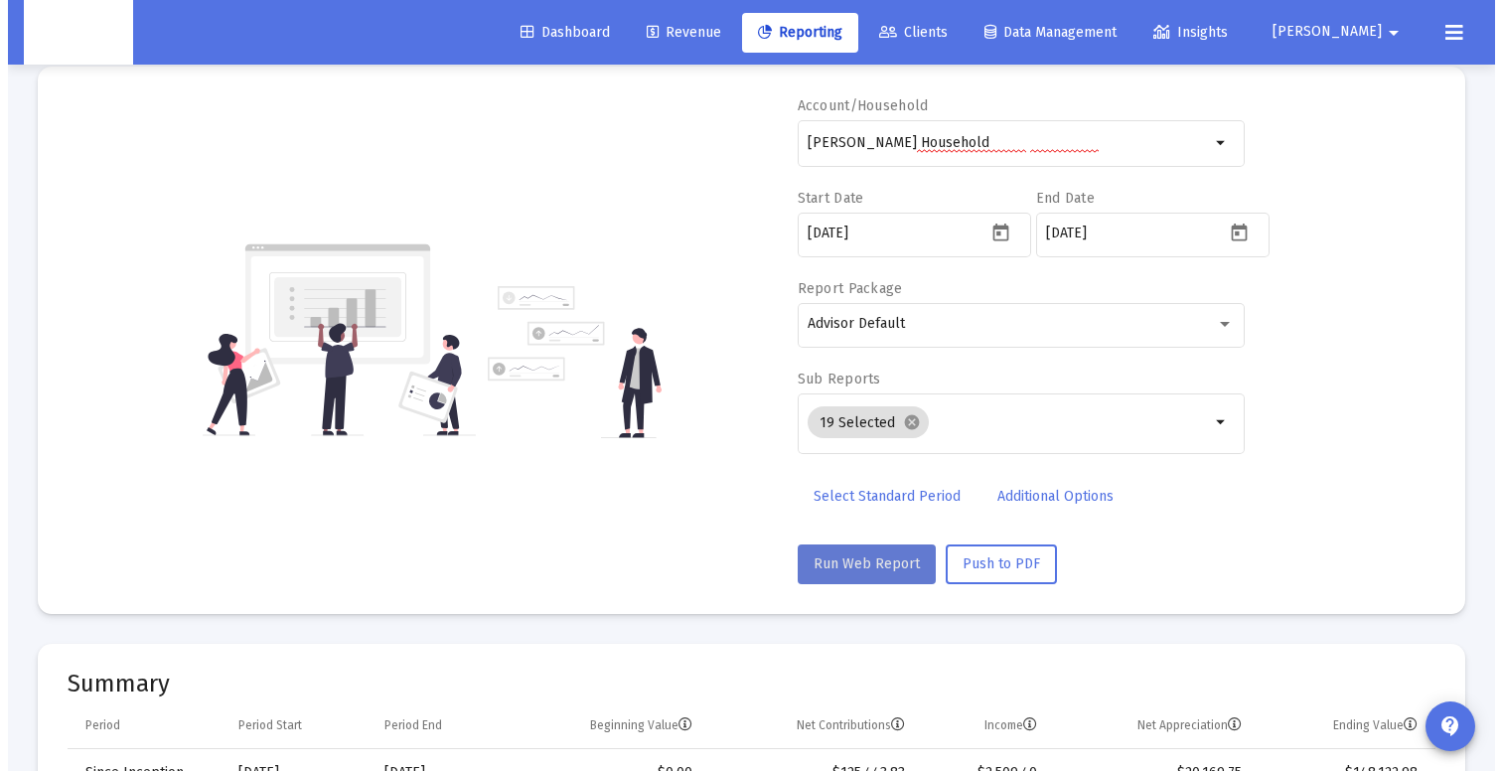
scroll to position [0, 0]
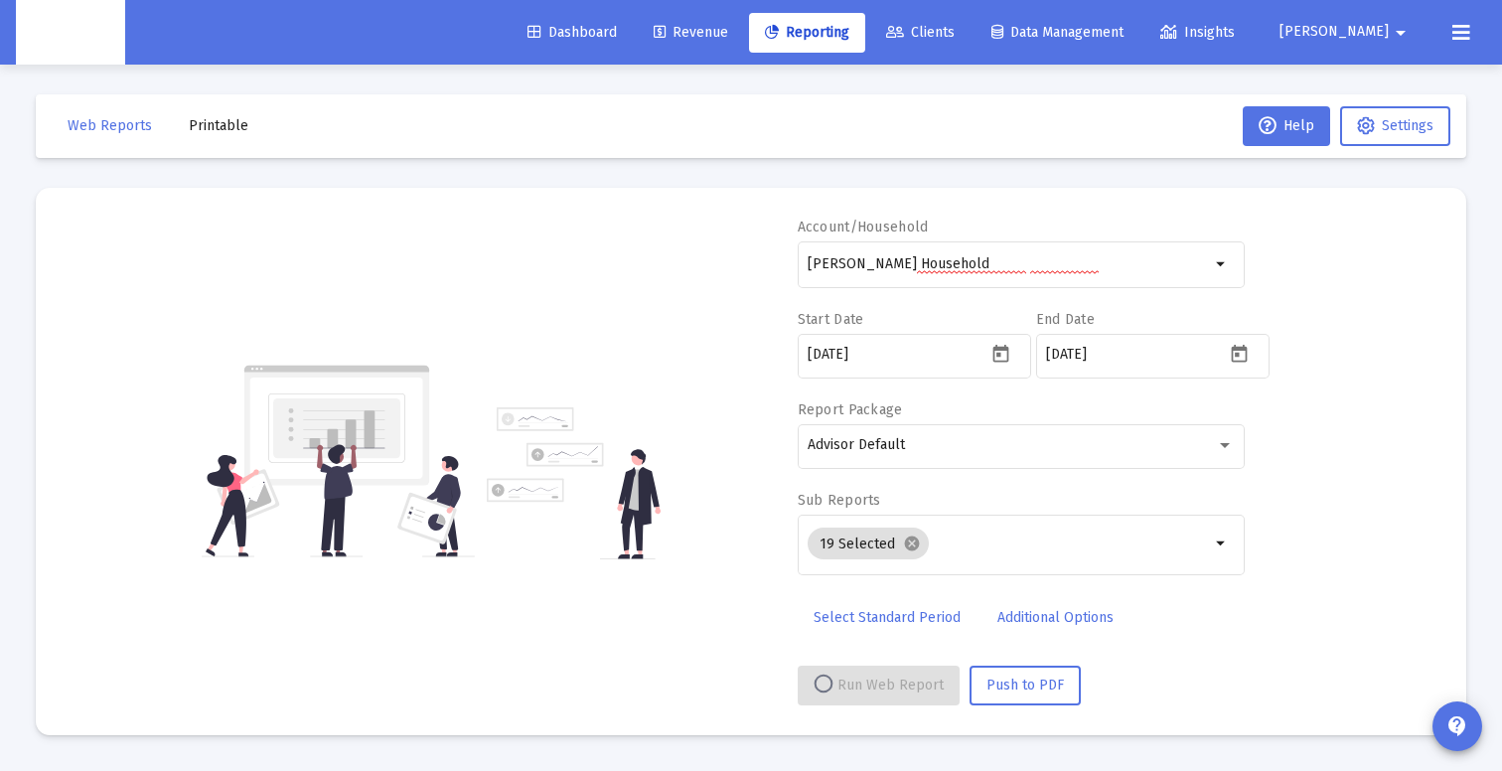
select select "View all"
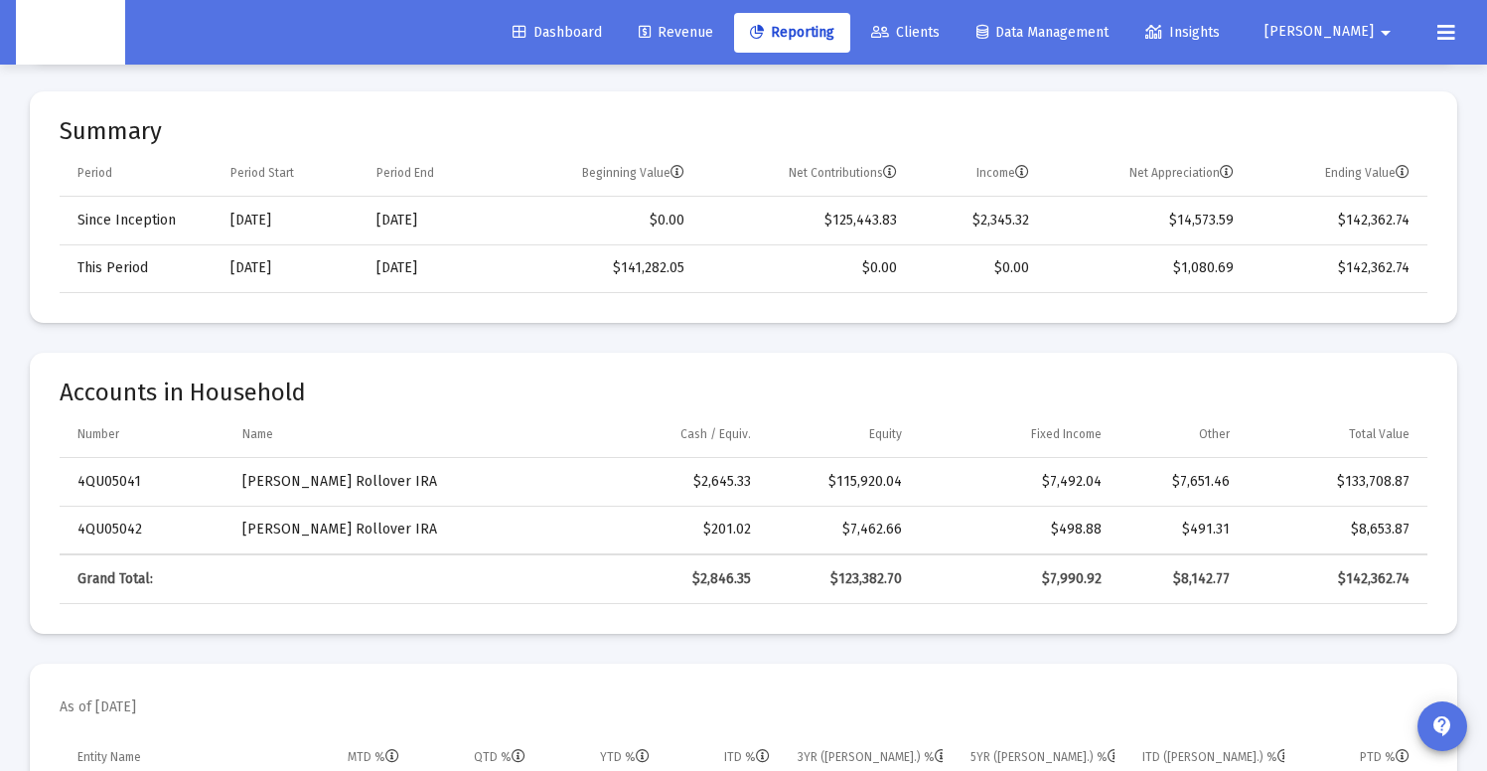
scroll to position [694, 0]
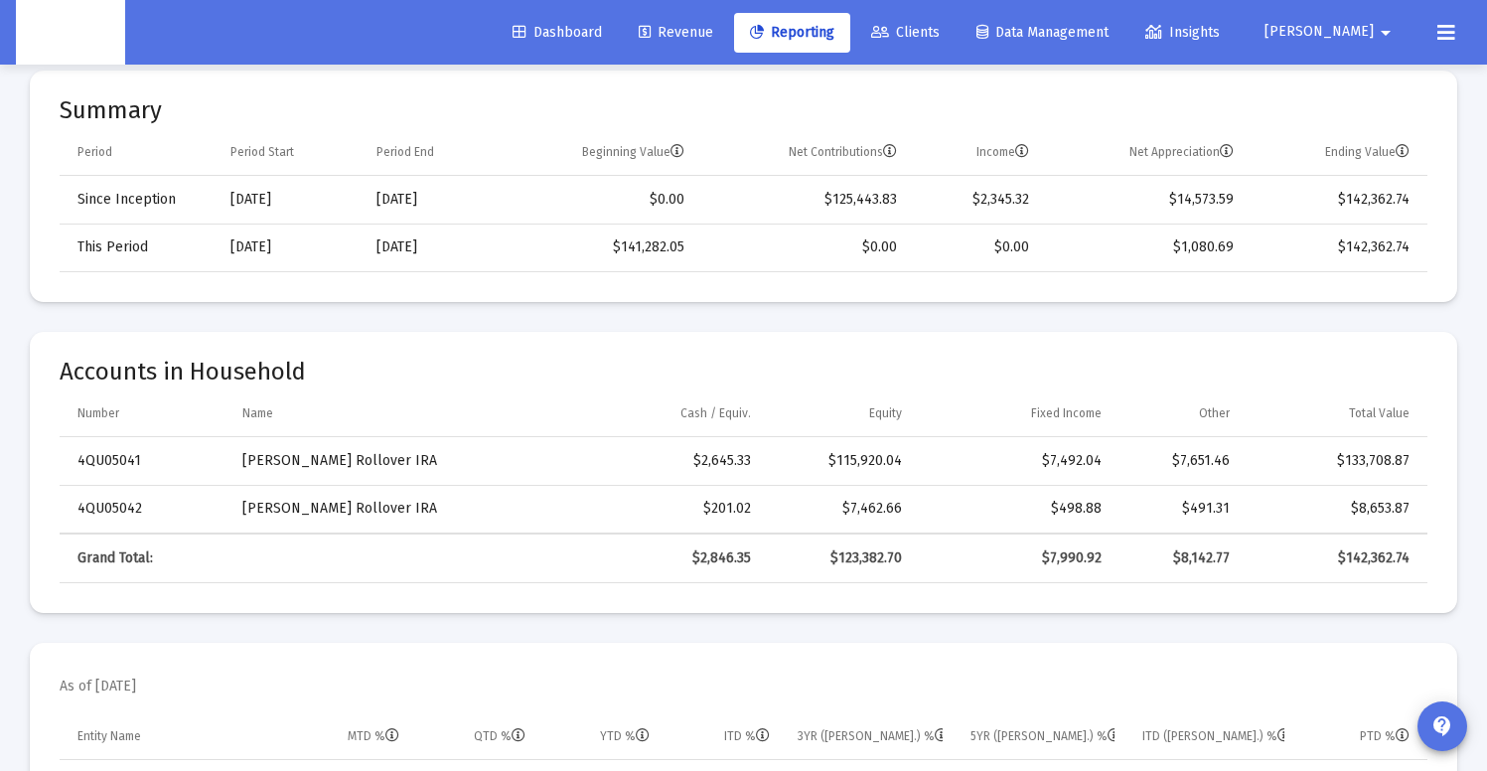
click at [655, 244] on td "$141,282.05" at bounding box center [599, 247] width 199 height 48
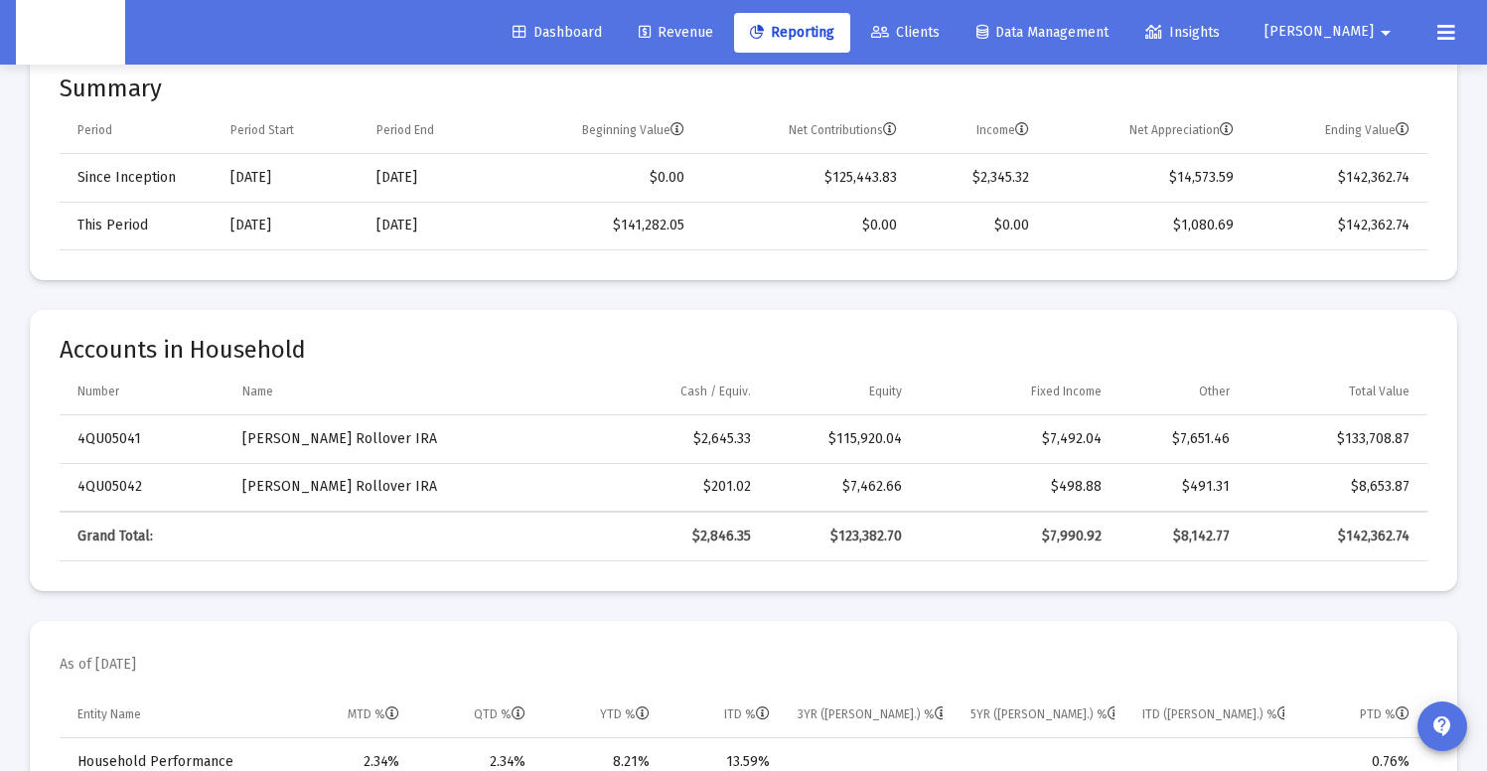
click at [1361, 535] on div "$142,362.74" at bounding box center [1333, 536] width 152 height 20
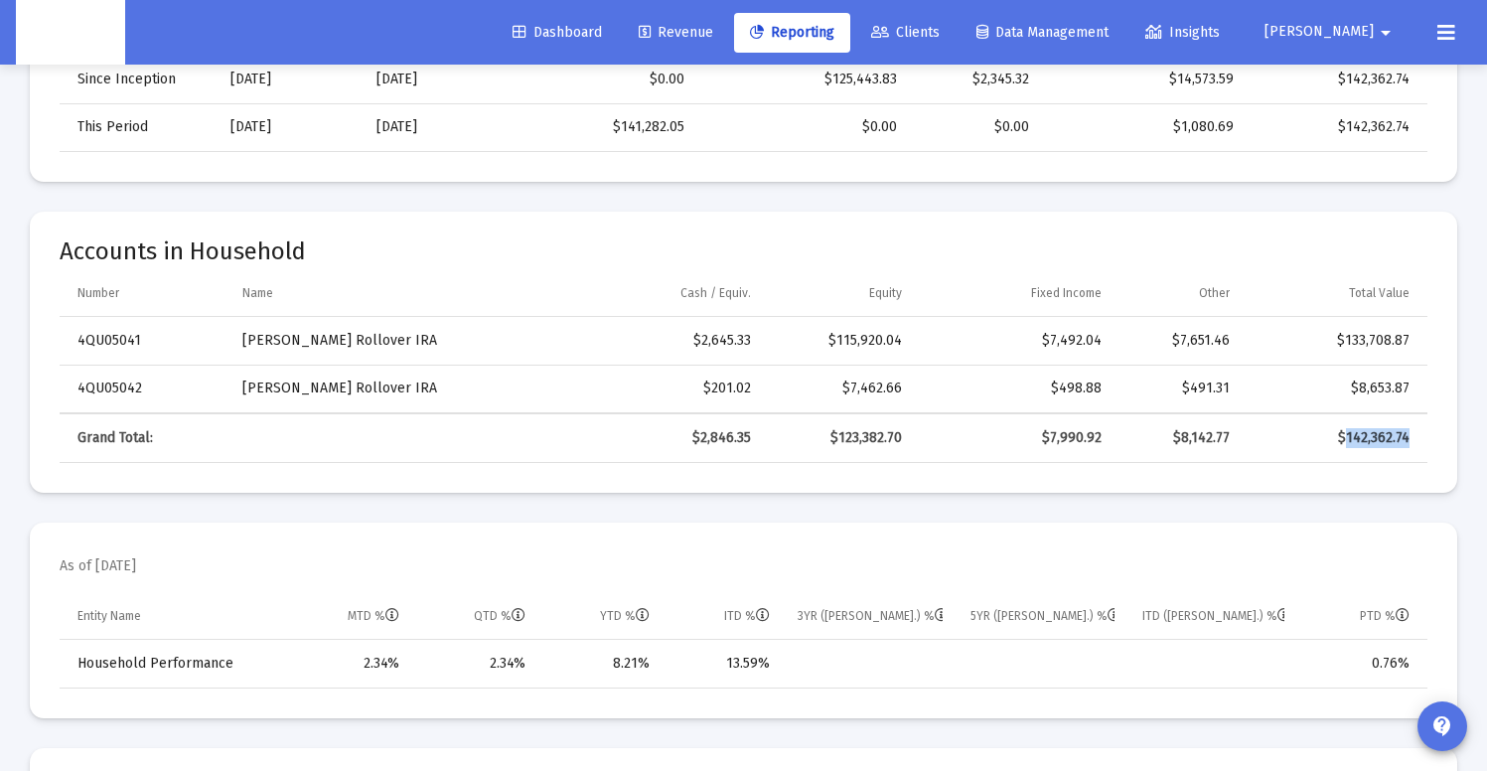
scroll to position [813, 0]
